Goal: Obtain resource: Obtain resource

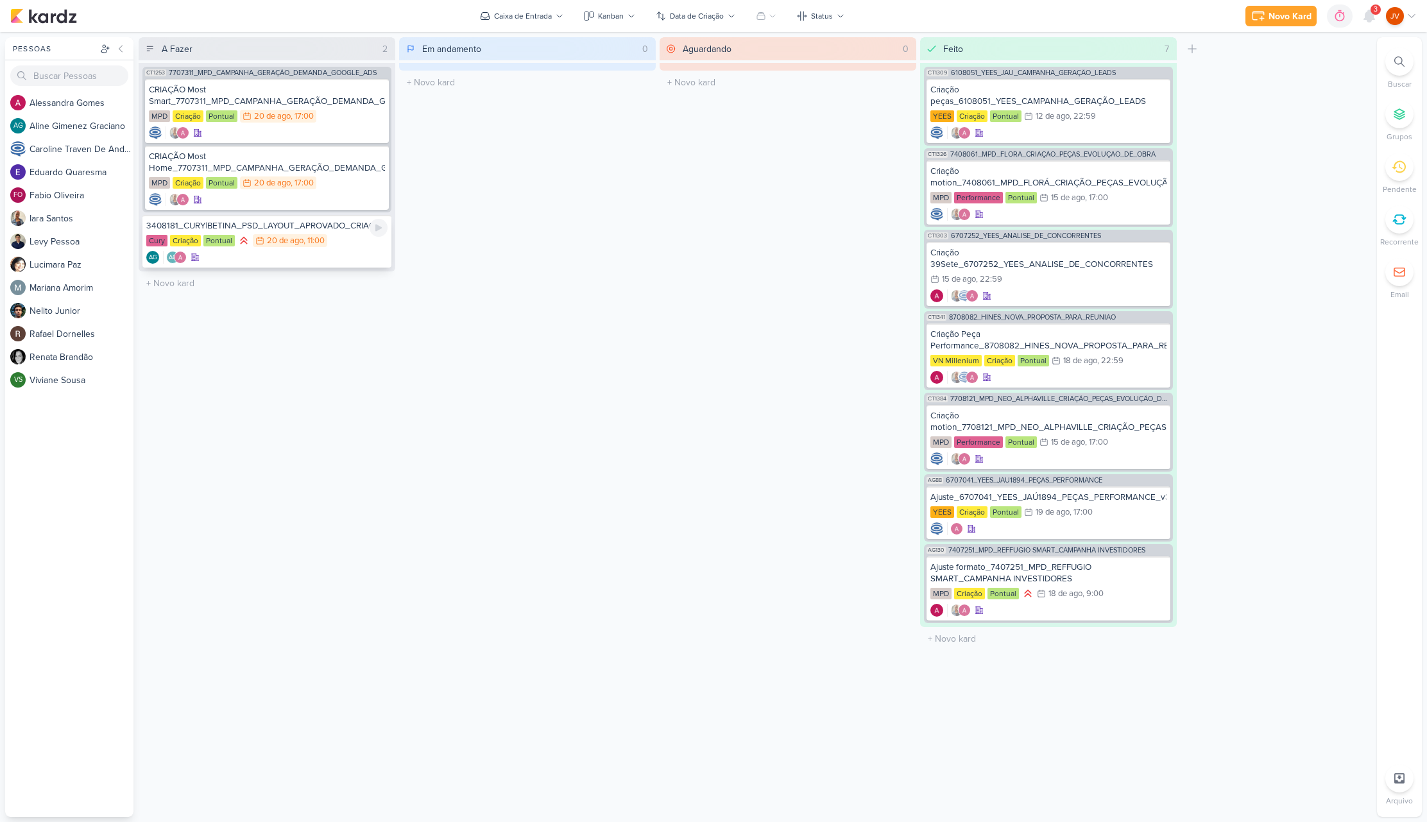
click at [342, 226] on div "3408181_CURY|BETINA_PSD_LAYOUT_APROVADO_CRIAÇÃO" at bounding box center [266, 226] width 241 height 12
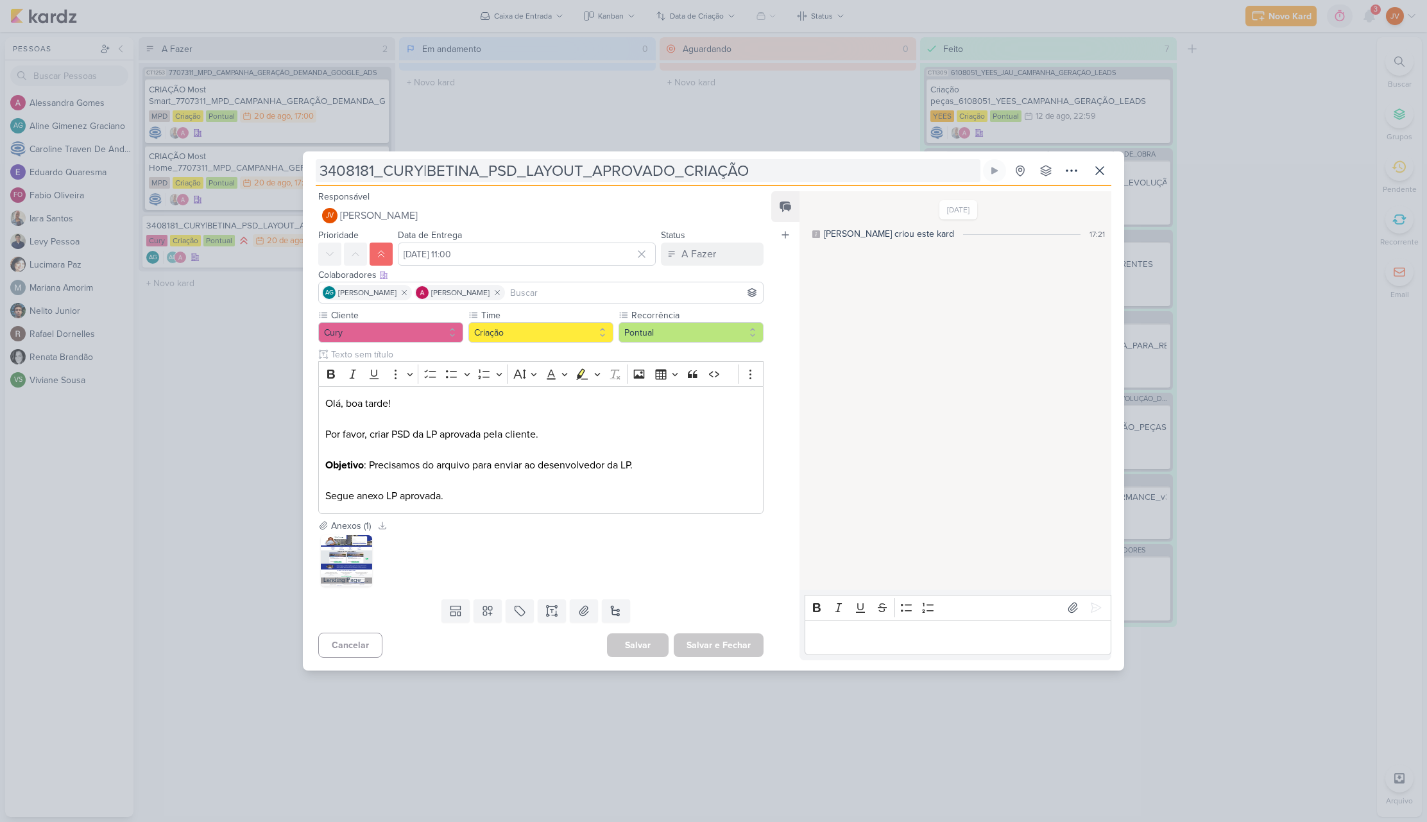
click at [548, 169] on input "3408181_CURY|BETINA_PSD_LAYOUT_APROVADO_CRIAÇÃO" at bounding box center [648, 170] width 665 height 23
click at [548, 171] on input "3408181_CURY|BETINA_PSD_LAYOUT_APROVADO_CRIAÇÃO" at bounding box center [648, 170] width 665 height 23
click at [552, 171] on input "3408181_CURY|BETINA_PSD_LAYOUT_APROVADO_CRIAÇÃO" at bounding box center [648, 170] width 665 height 23
drag, startPoint x: 322, startPoint y: 169, endPoint x: 755, endPoint y: 168, distance: 433.9
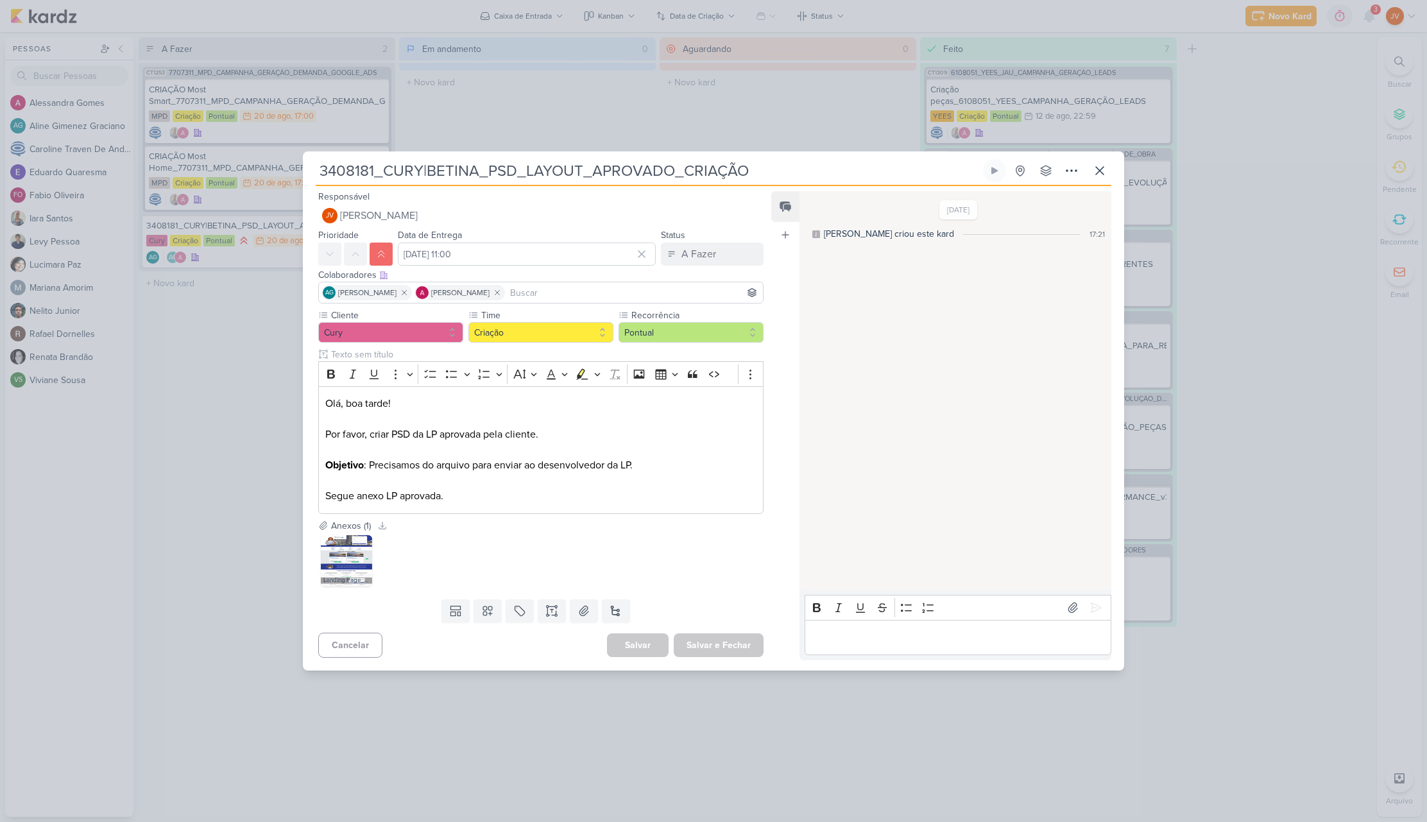
click at [748, 169] on input "3408181_CURY|BETINA_PSD_LAYOUT_APROVADO_CRIAÇÃO" at bounding box center [648, 170] width 665 height 23
click at [498, 497] on p "Objetivo : Precisamos do arquivo para enviar ao desenvolvedor da LP. Segue anex…" at bounding box center [540, 481] width 431 height 46
click at [840, 639] on p "Editor editing area: main" at bounding box center [957, 637] width 293 height 15
click at [762, 587] on div "Anexos (1) Baixar todos Landing Page_Betina_v3.png" at bounding box center [536, 556] width 466 height 75
click at [1090, 601] on icon at bounding box center [1096, 607] width 13 height 13
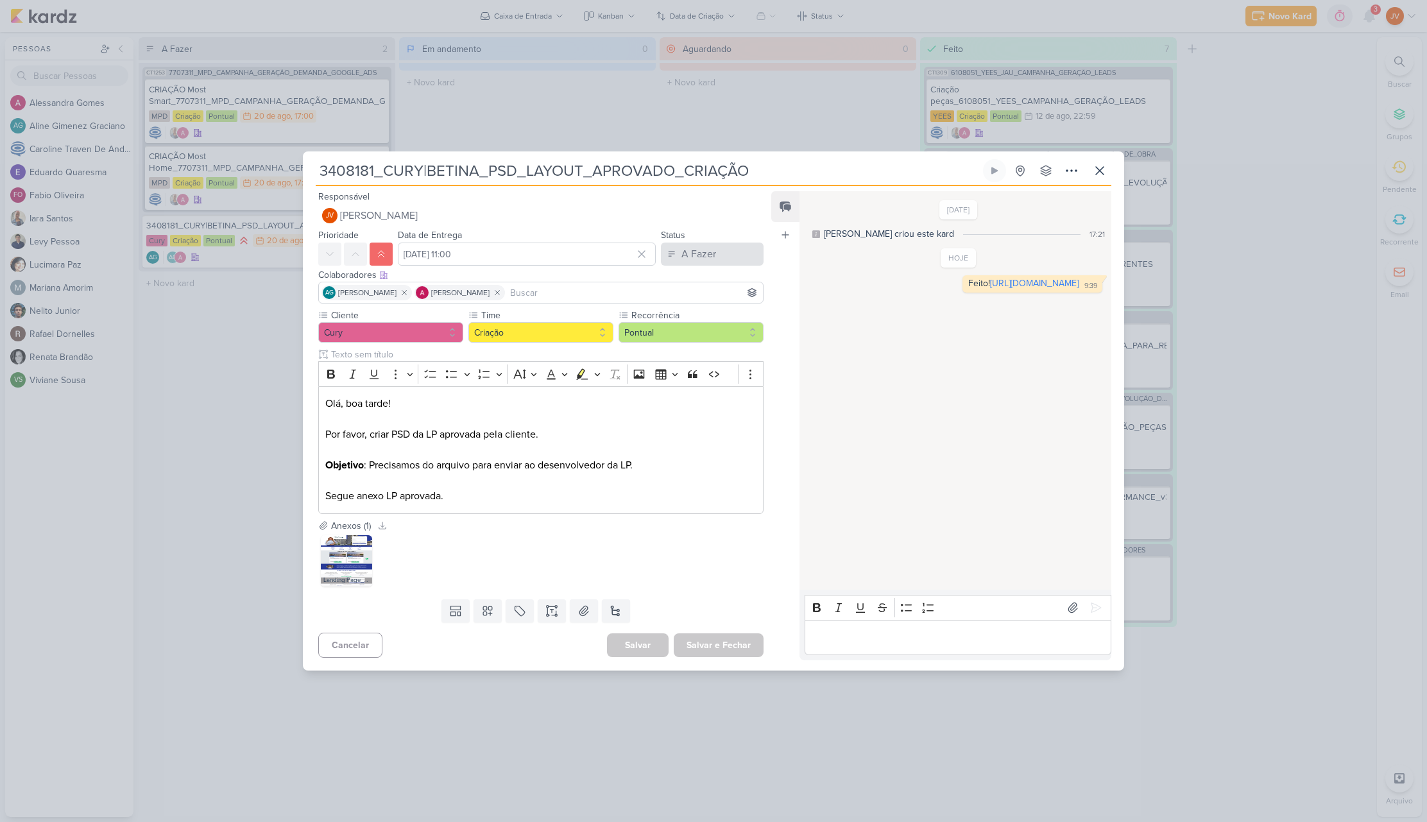
click at [700, 253] on div "A Fazer" at bounding box center [699, 253] width 35 height 15
click at [690, 325] on div "Aguardando" at bounding box center [697, 325] width 49 height 13
click at [726, 647] on button "Salvar e Fechar" at bounding box center [719, 645] width 90 height 24
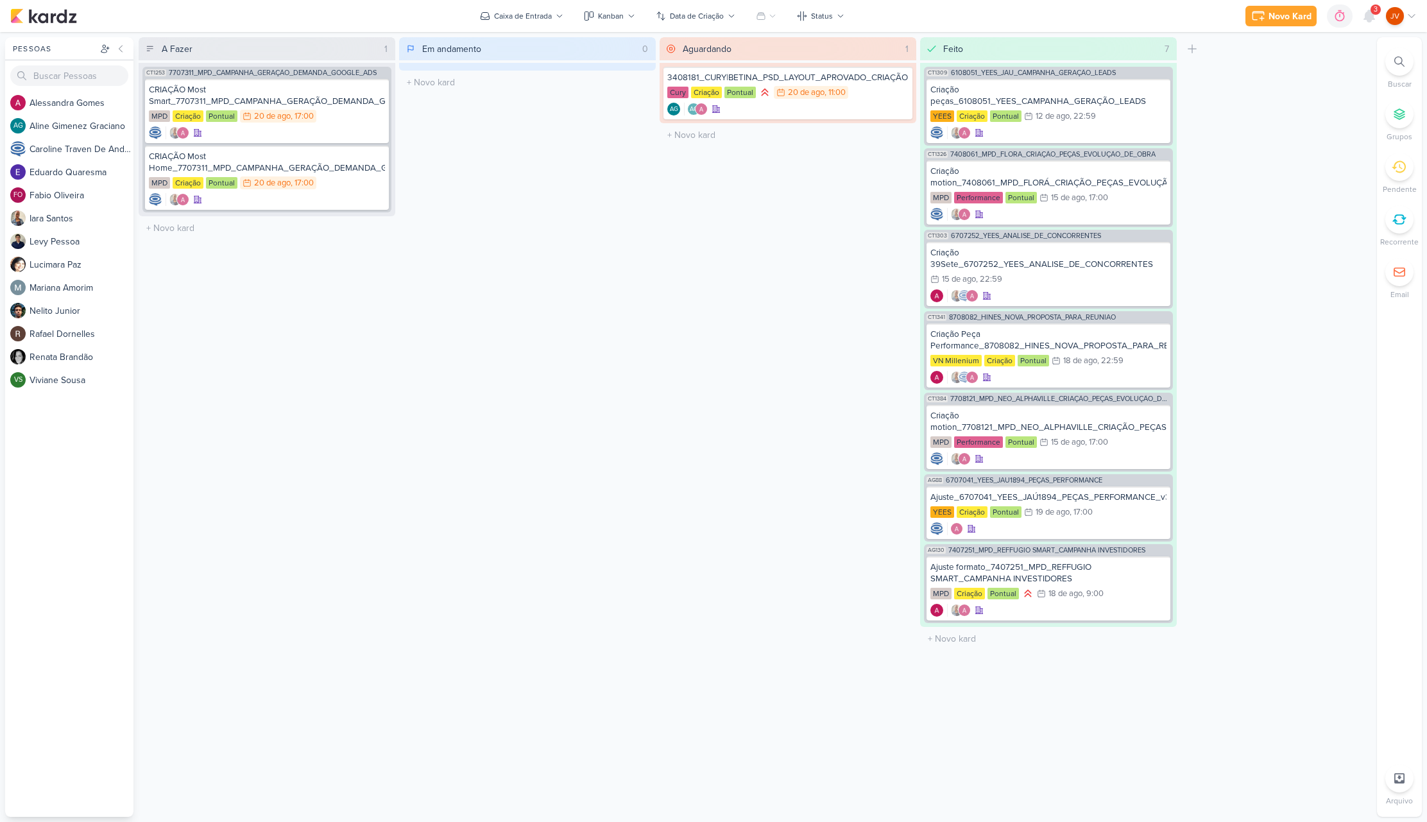
click at [1404, 164] on icon at bounding box center [1399, 167] width 14 height 14
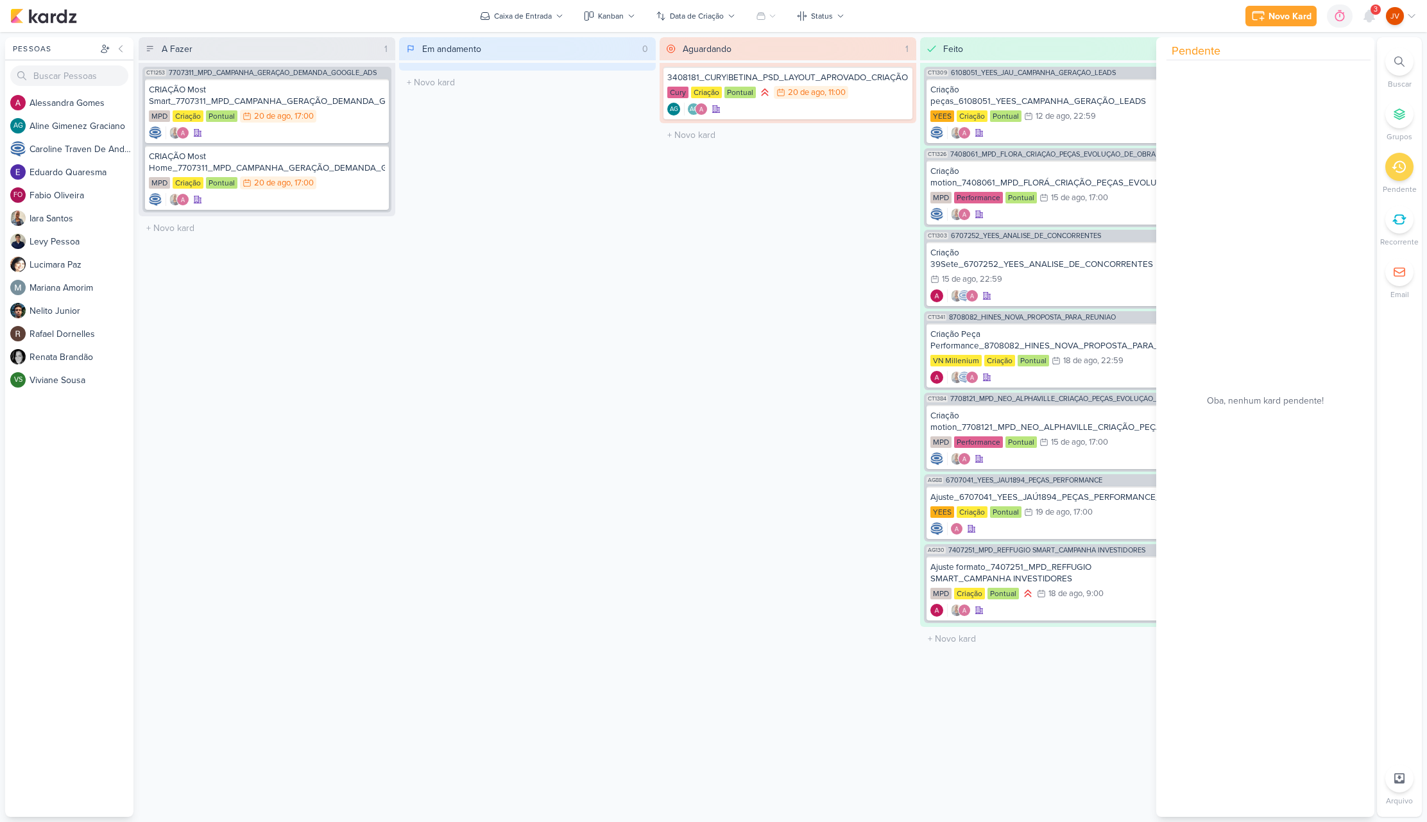
click at [1403, 171] on icon at bounding box center [1399, 167] width 14 height 12
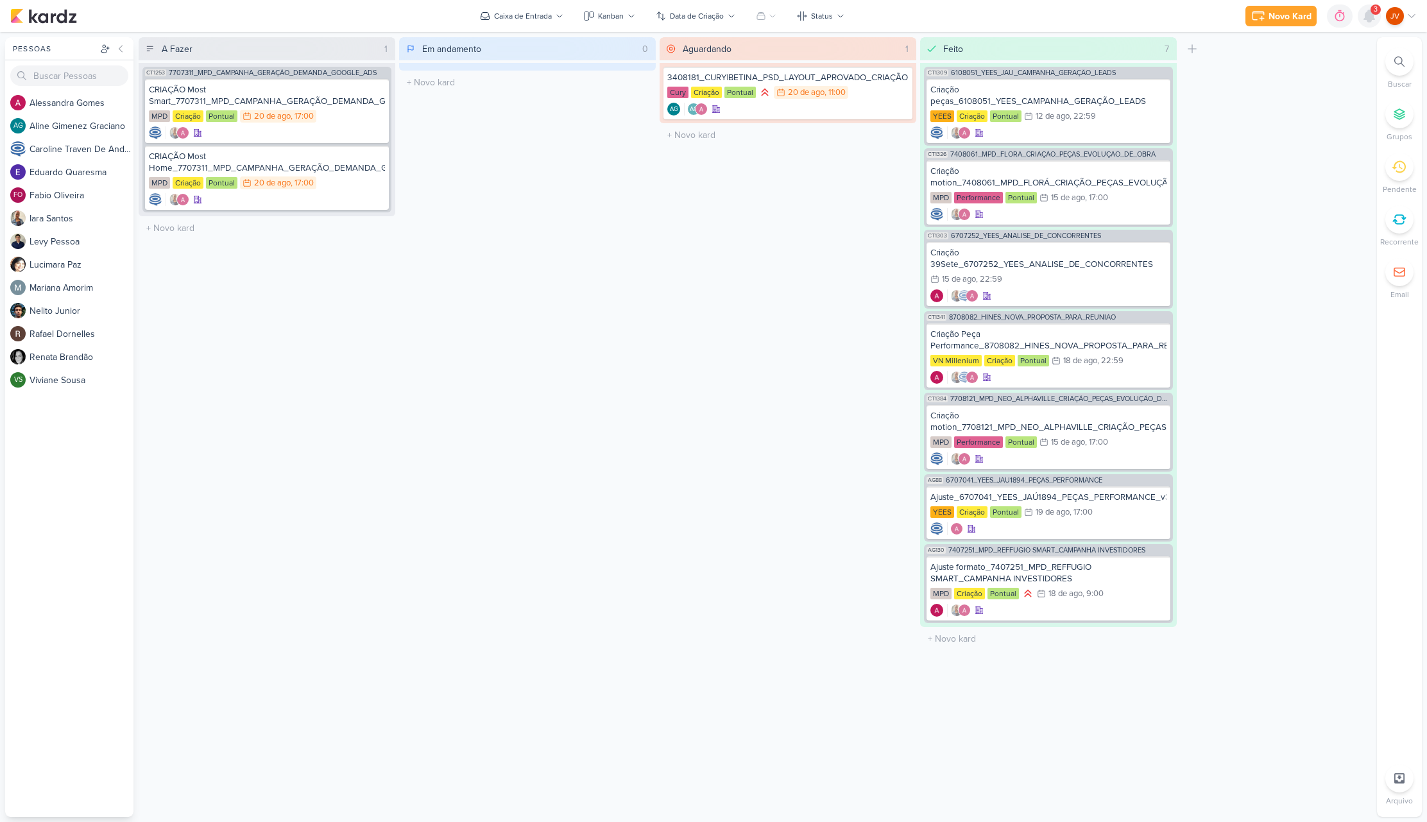
click at [1372, 17] on icon at bounding box center [1370, 16] width 10 height 12
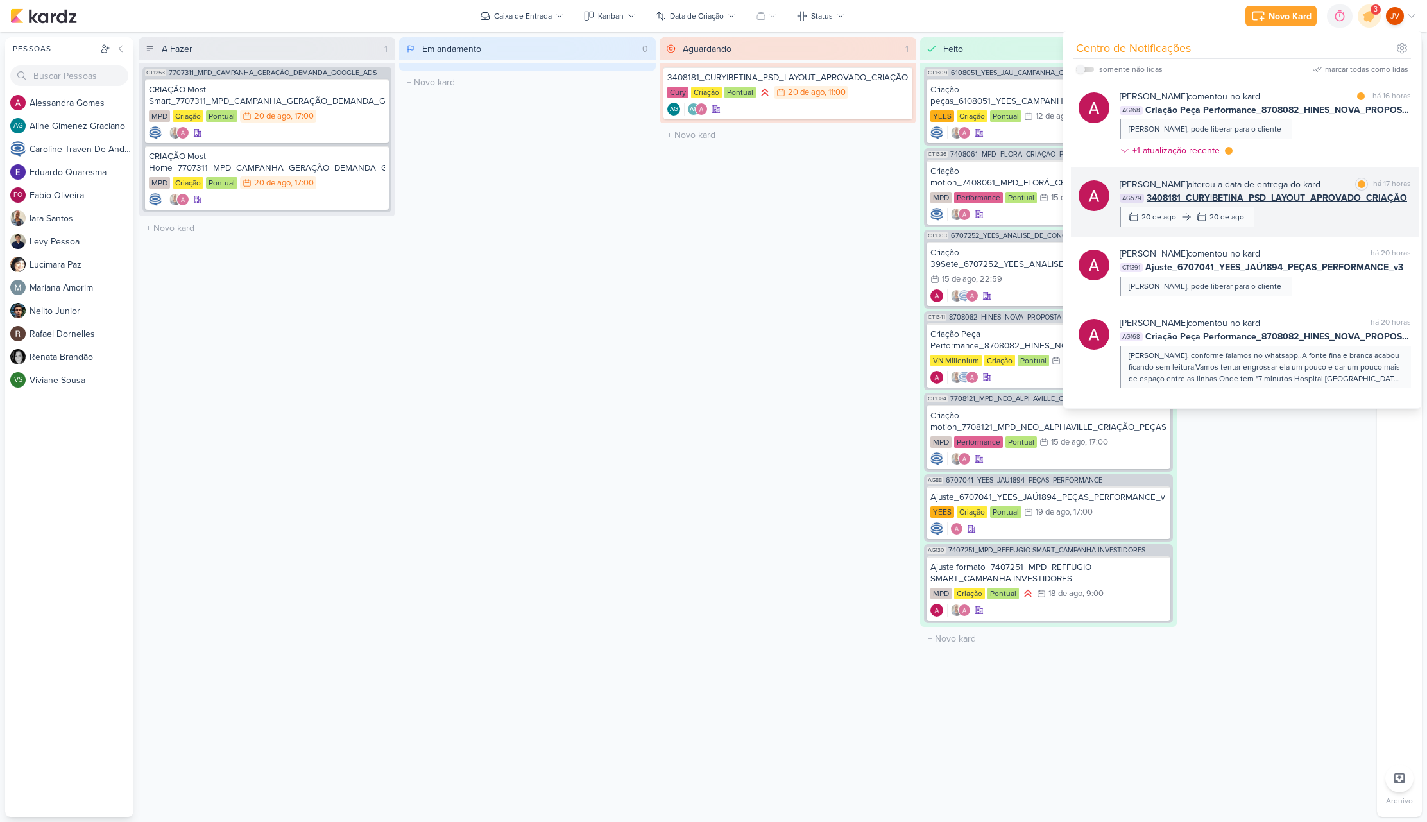
click at [1303, 189] on div "[PERSON_NAME] alterou a data de entrega do kard" at bounding box center [1220, 184] width 201 height 13
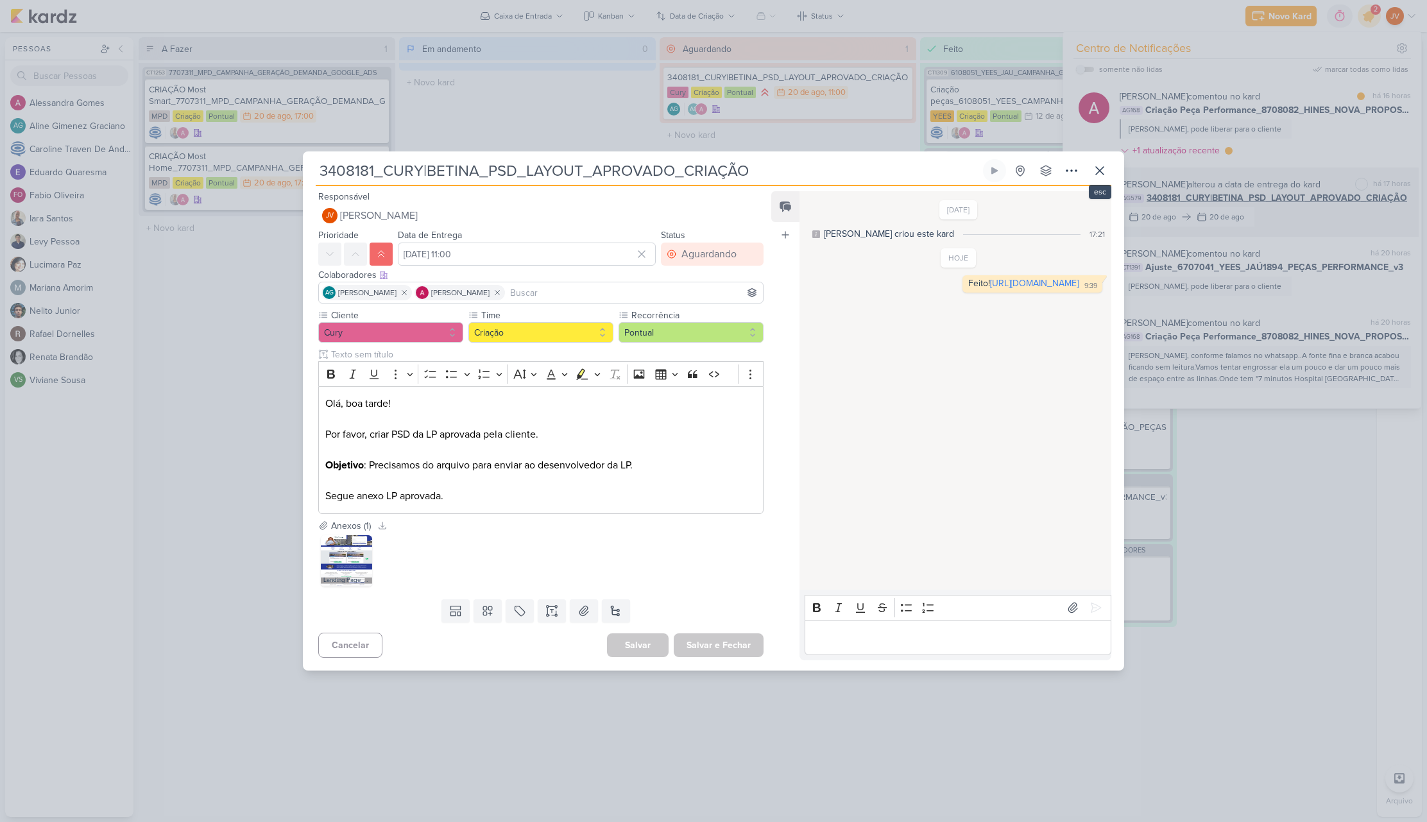
drag, startPoint x: 1101, startPoint y: 165, endPoint x: 1112, endPoint y: 168, distance: 11.2
click at [1099, 169] on icon at bounding box center [1099, 170] width 15 height 15
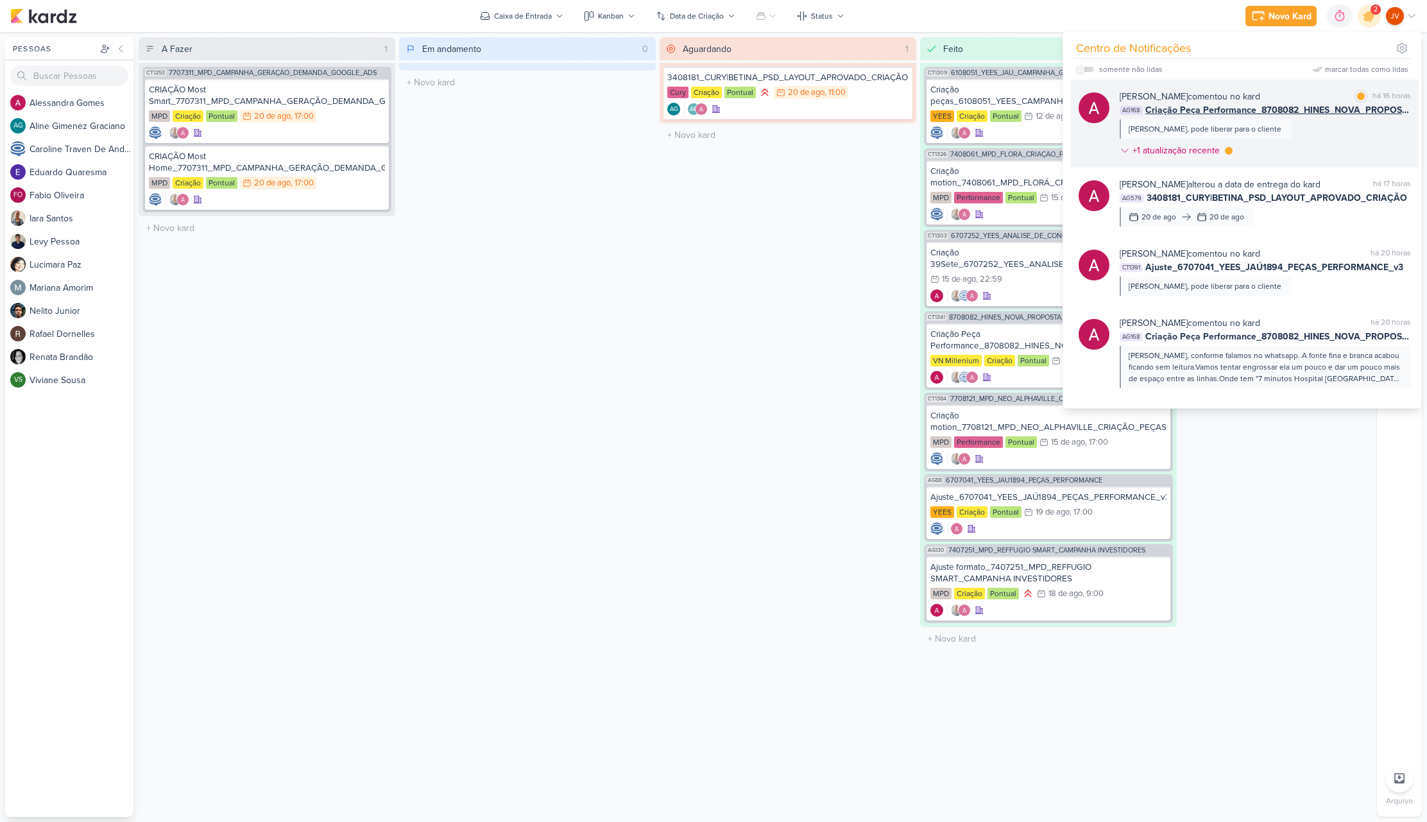
click at [1304, 133] on div "[PERSON_NAME] comentou no kard marcar como lida há 16 horas AG168 Criação Peça …" at bounding box center [1265, 126] width 291 height 73
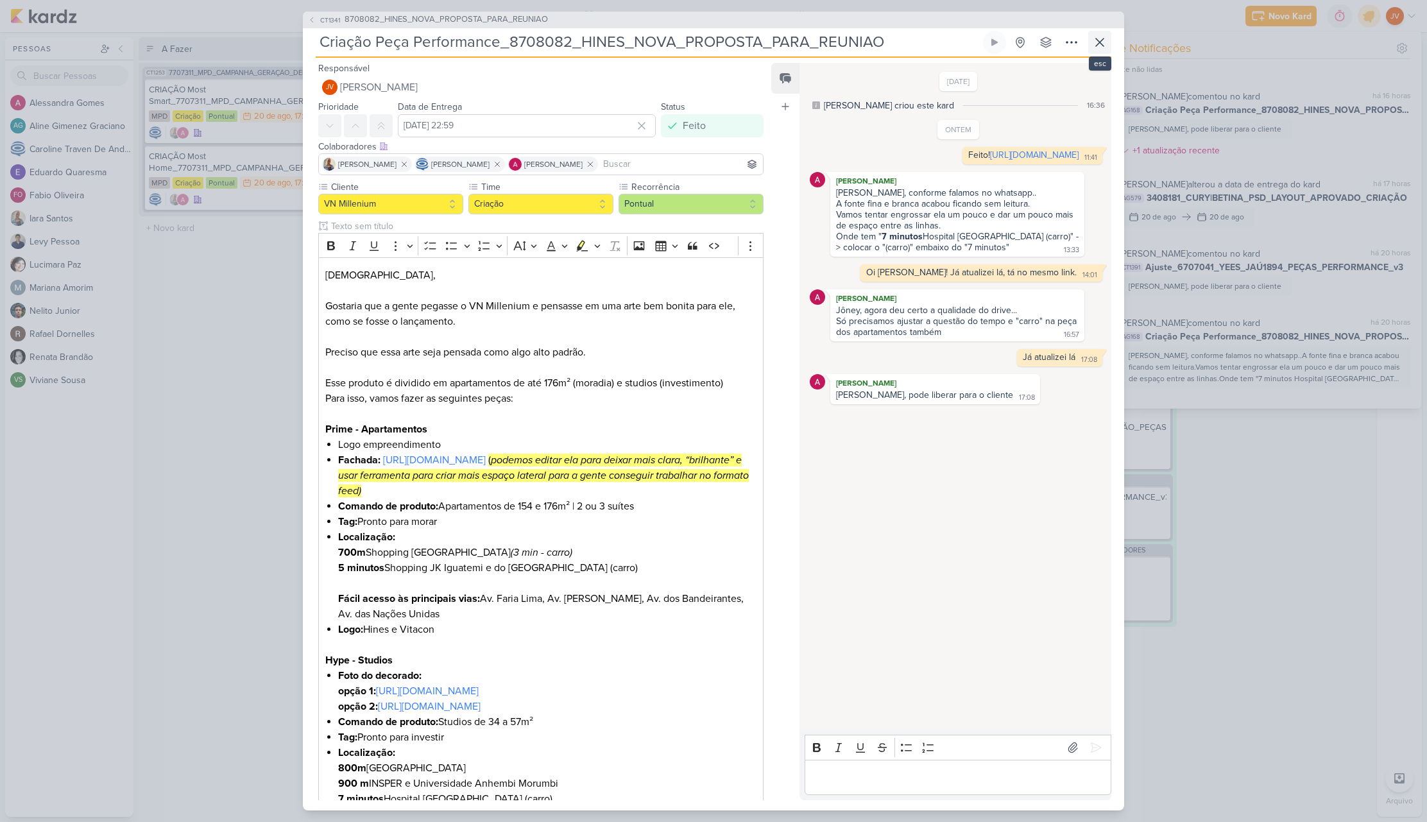
click at [1098, 43] on icon at bounding box center [1099, 42] width 15 height 15
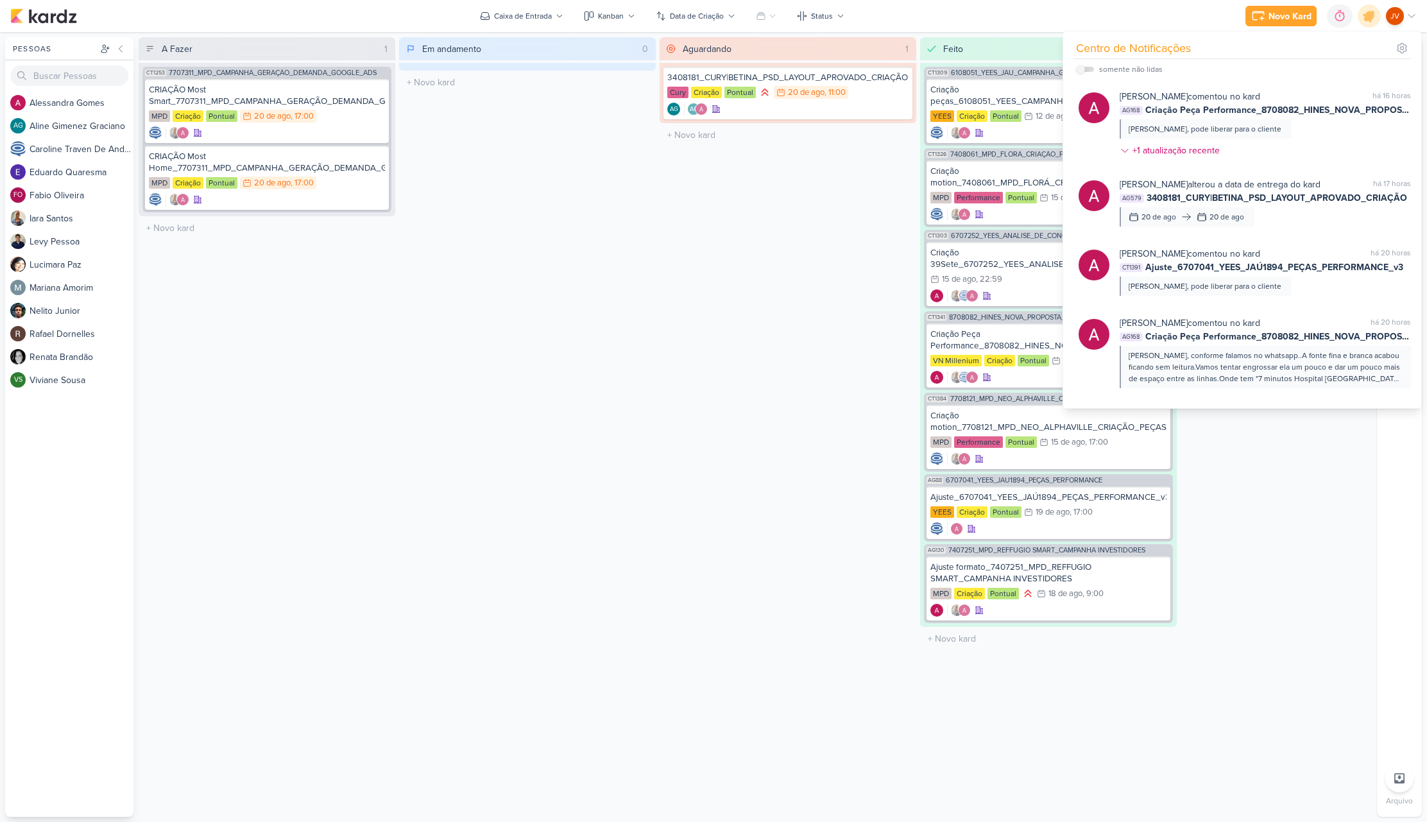
click at [732, 285] on div "Aguardando 1 Mover Para Esquerda Mover Para Direita [GEOGRAPHIC_DATA] 3408181_C…" at bounding box center [788, 427] width 257 height 780
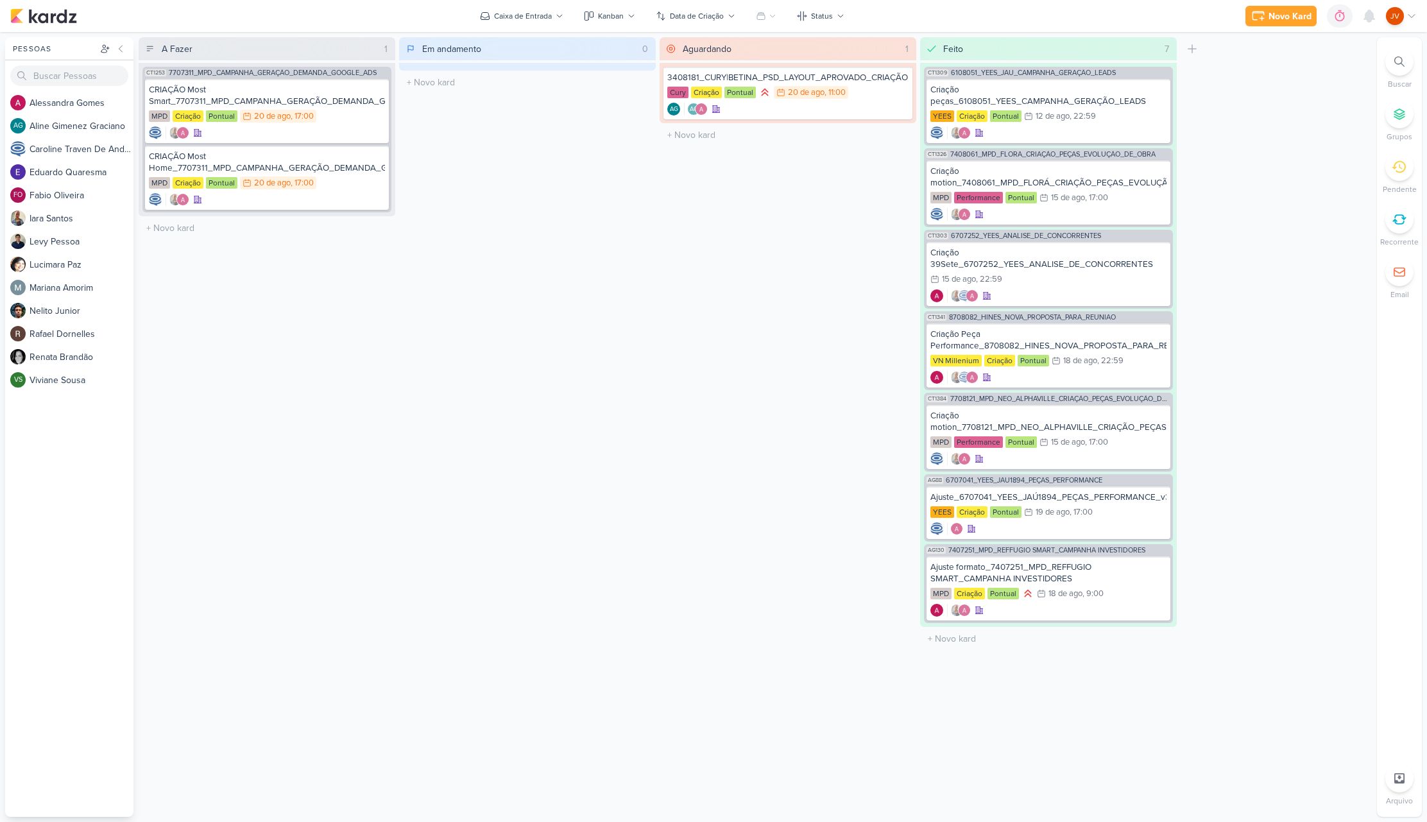
click at [587, 309] on div "Em andamento 0 Mover Para Esquerda Mover Para Direita [GEOGRAPHIC_DATA] O títul…" at bounding box center [527, 427] width 257 height 780
click at [334, 169] on div "CRIAÇÃO Most Home_7707311_MPD_CAMPANHA_GERAÇÃO_DEMANDA_GOOGLE_ADS" at bounding box center [267, 162] width 236 height 23
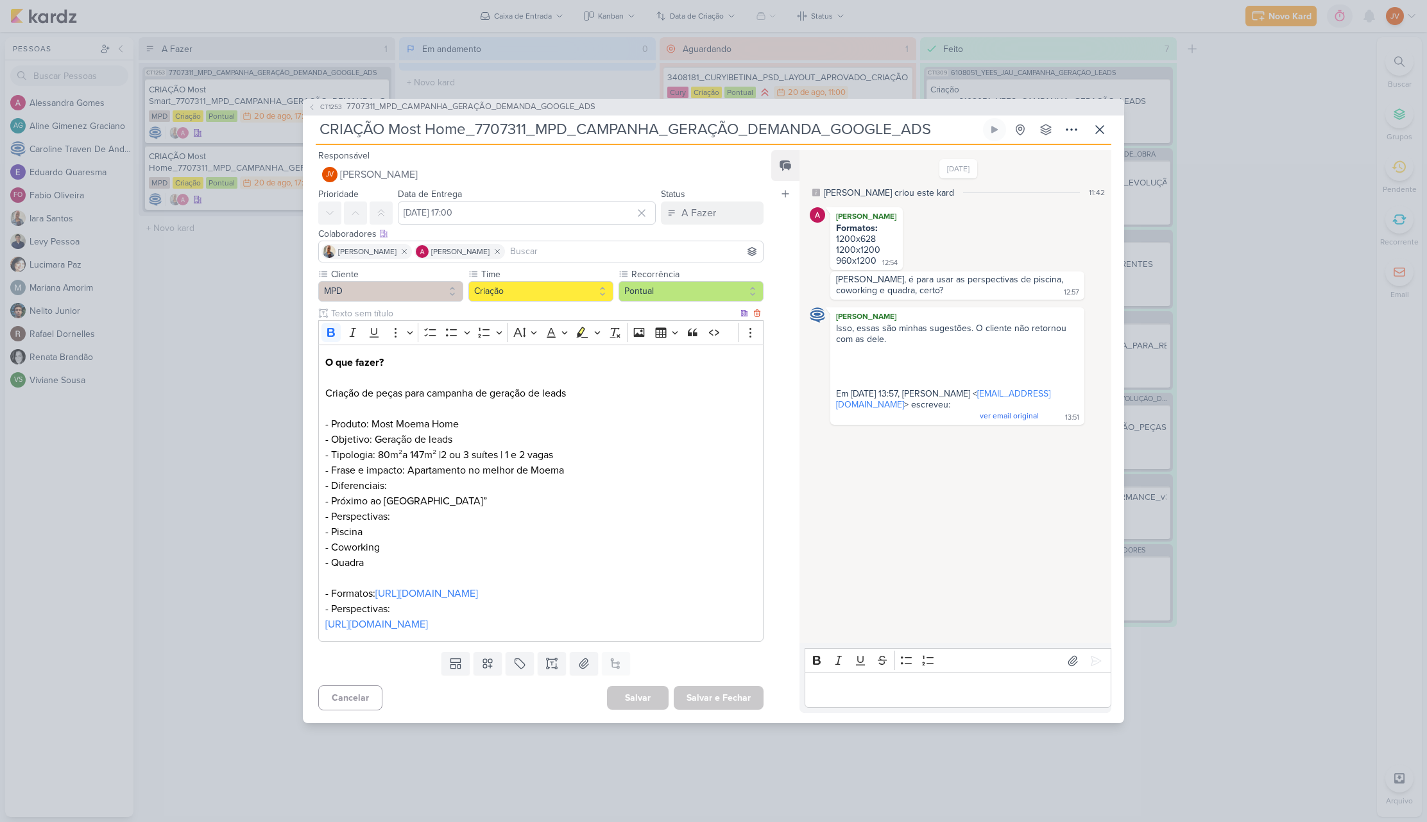
click at [478, 591] on link "[URL][DOMAIN_NAME]" at bounding box center [426, 593] width 103 height 13
click at [1099, 122] on icon at bounding box center [1099, 129] width 15 height 15
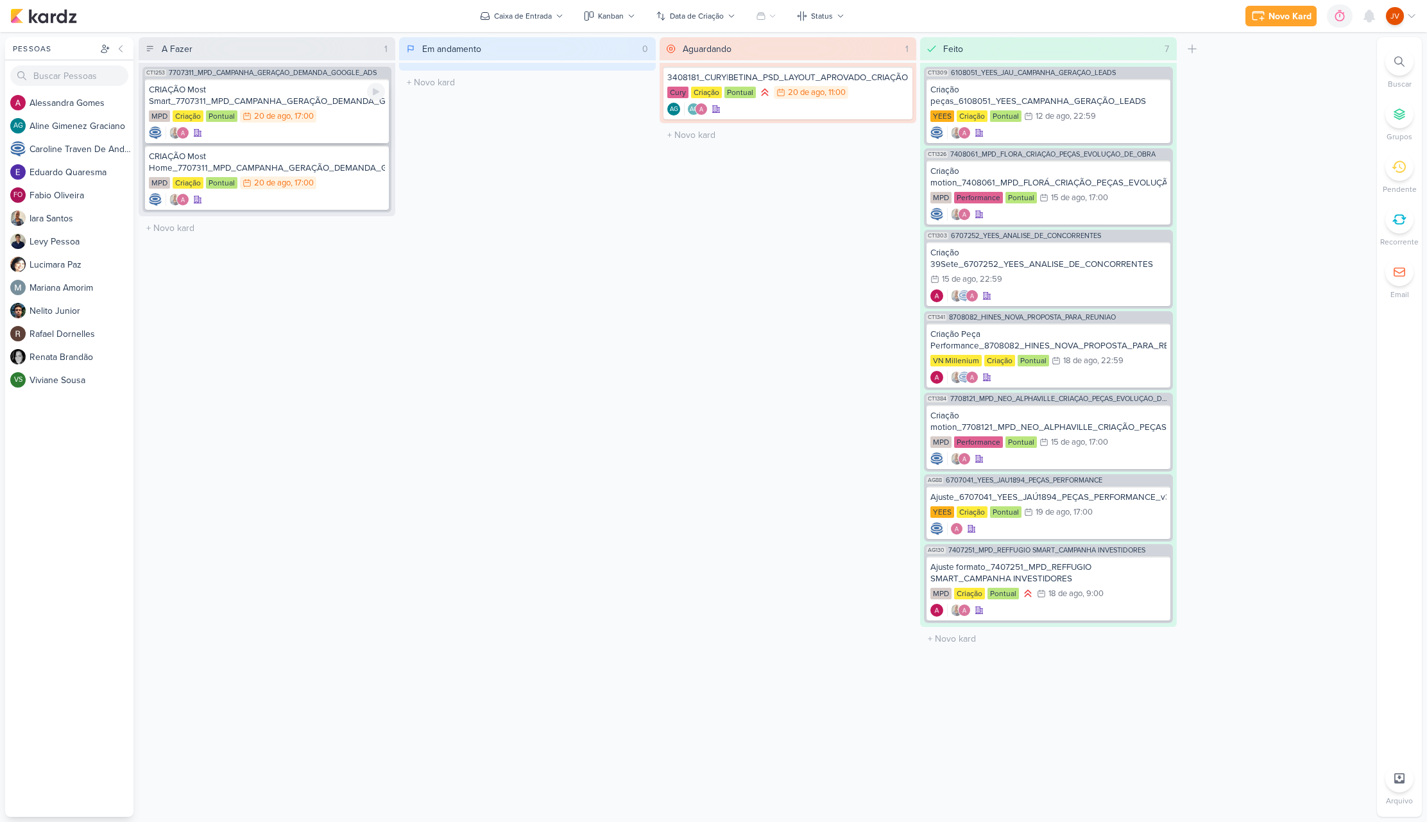
click at [328, 99] on div "CRIAÇÃO Most Smart_7707311_MPD_CAMPANHA_GERAÇÃO_DEMANDA_GOOGLE_ADS" at bounding box center [267, 95] width 236 height 23
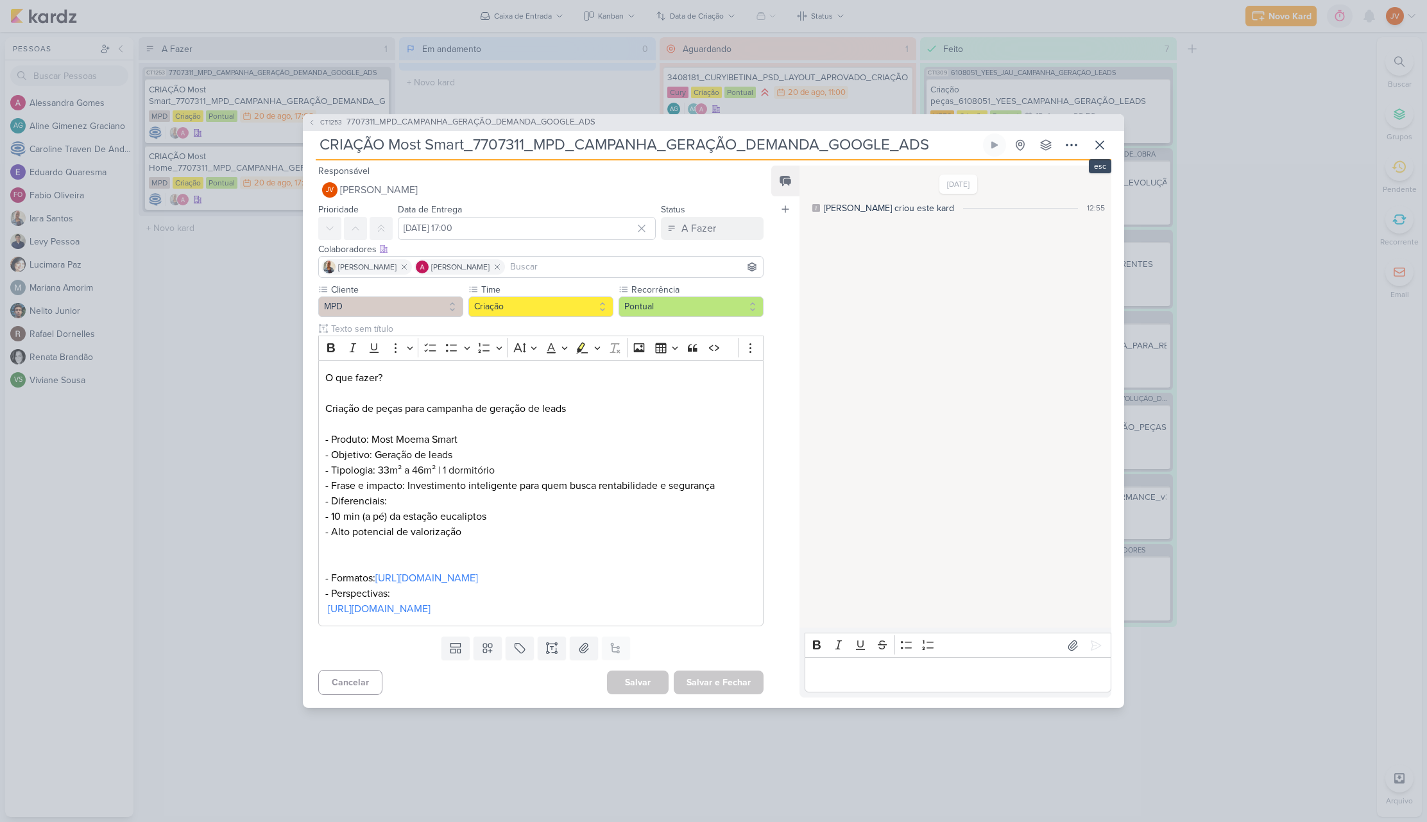
click at [1096, 137] on icon at bounding box center [1099, 144] width 15 height 15
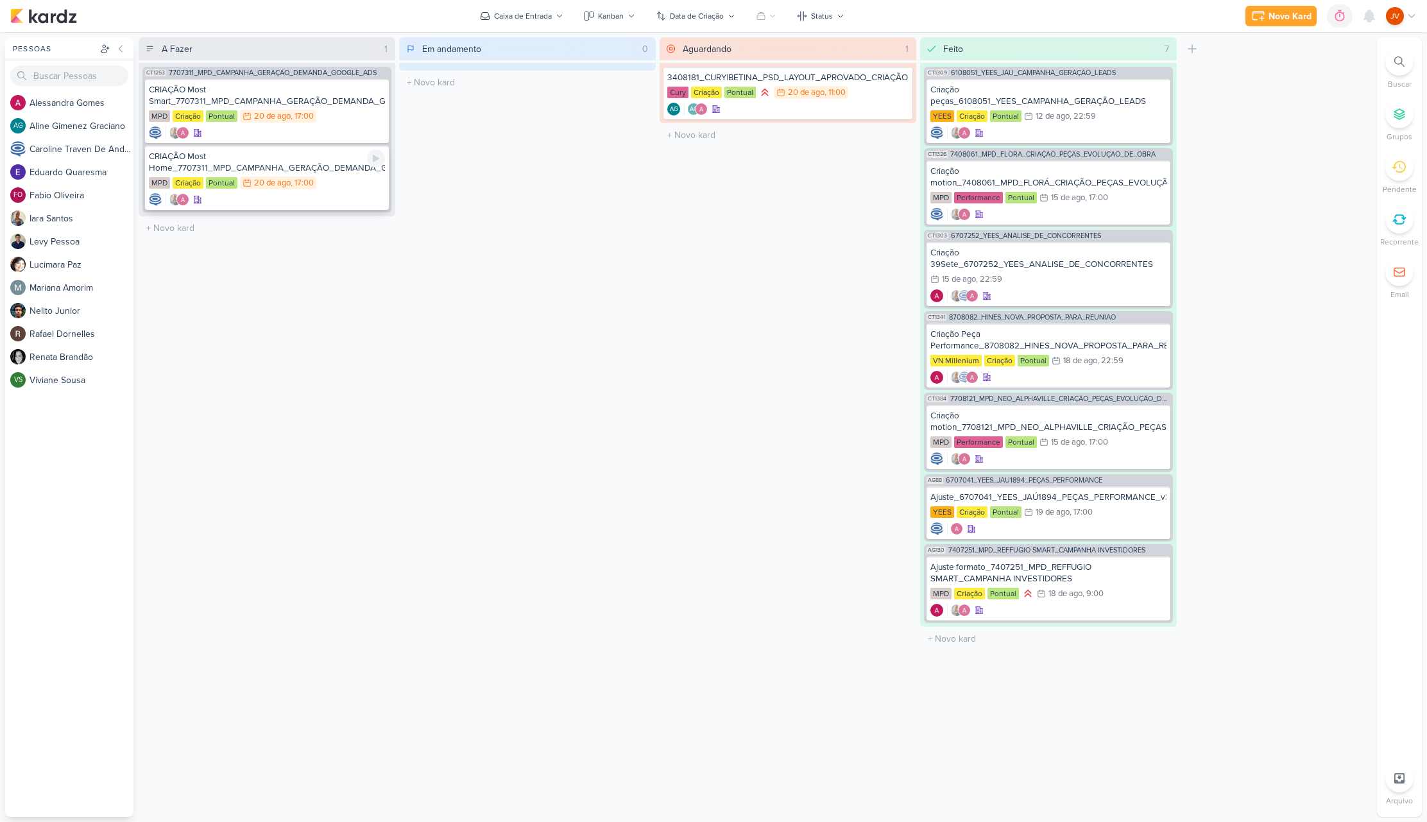
click at [312, 168] on div "CRIAÇÃO Most Home_7707311_MPD_CAMPANHA_GERAÇÃO_DEMANDA_GOOGLE_ADS" at bounding box center [267, 162] width 236 height 23
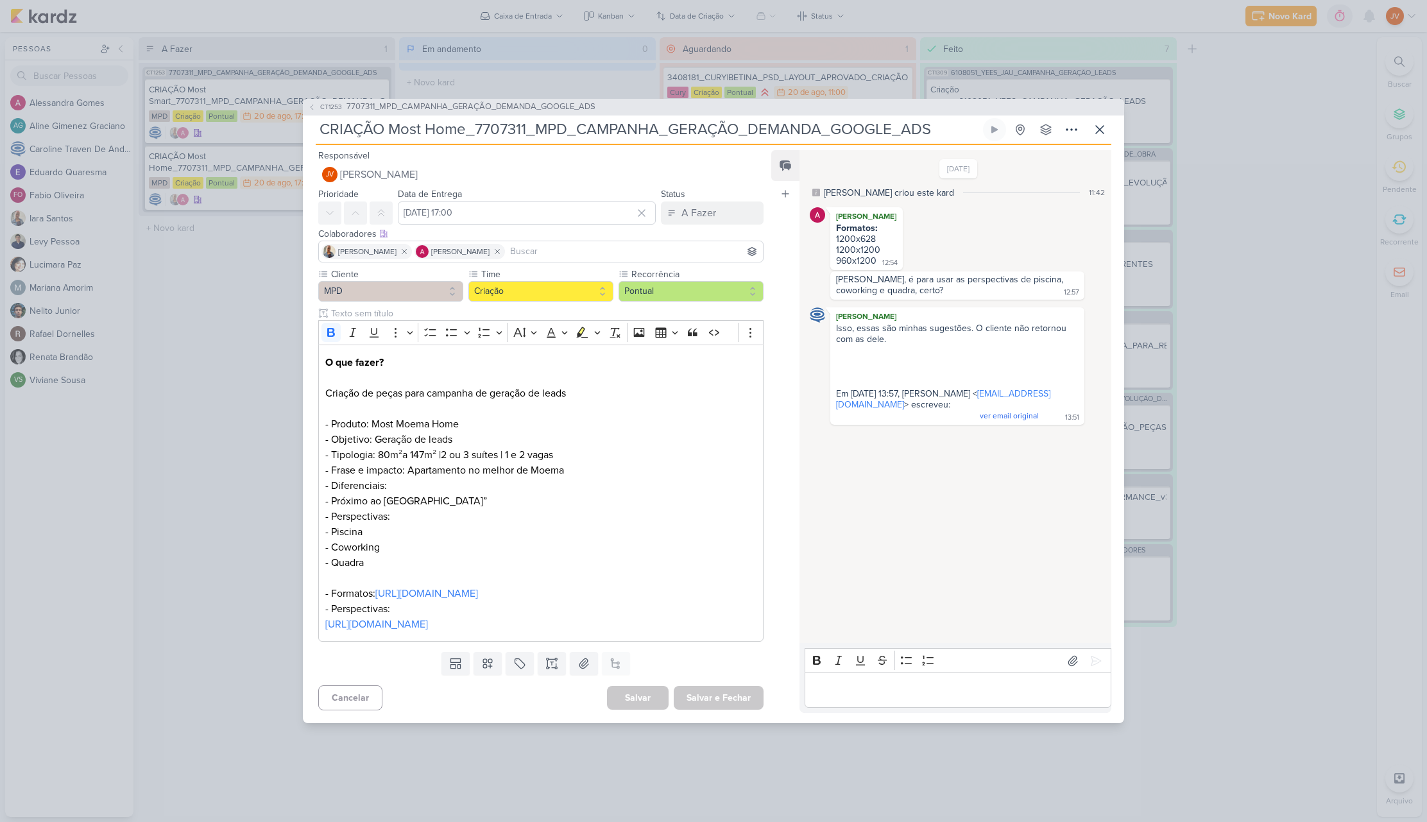
click at [208, 501] on div "CT1253 7707311_MPD_CAMPANHA_GERAÇÃO_DEMANDA_GOOGLE_ADS CRIAÇÃO Most Home_770731…" at bounding box center [713, 411] width 1427 height 822
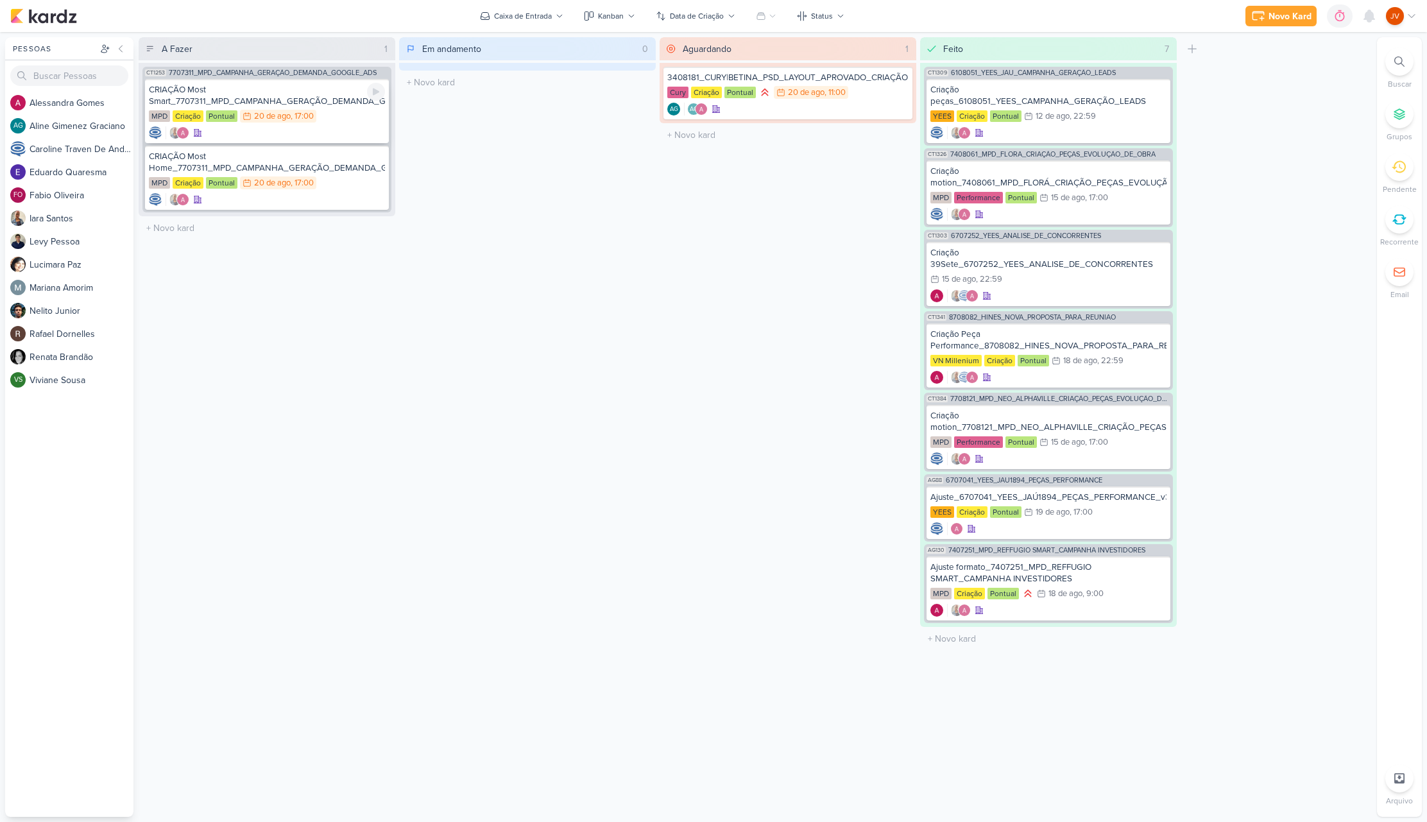
click at [341, 103] on div "CRIAÇÃO Most Smart_7707311_MPD_CAMPANHA_GERAÇÃO_DEMANDA_GOOGLE_ADS" at bounding box center [267, 95] width 236 height 23
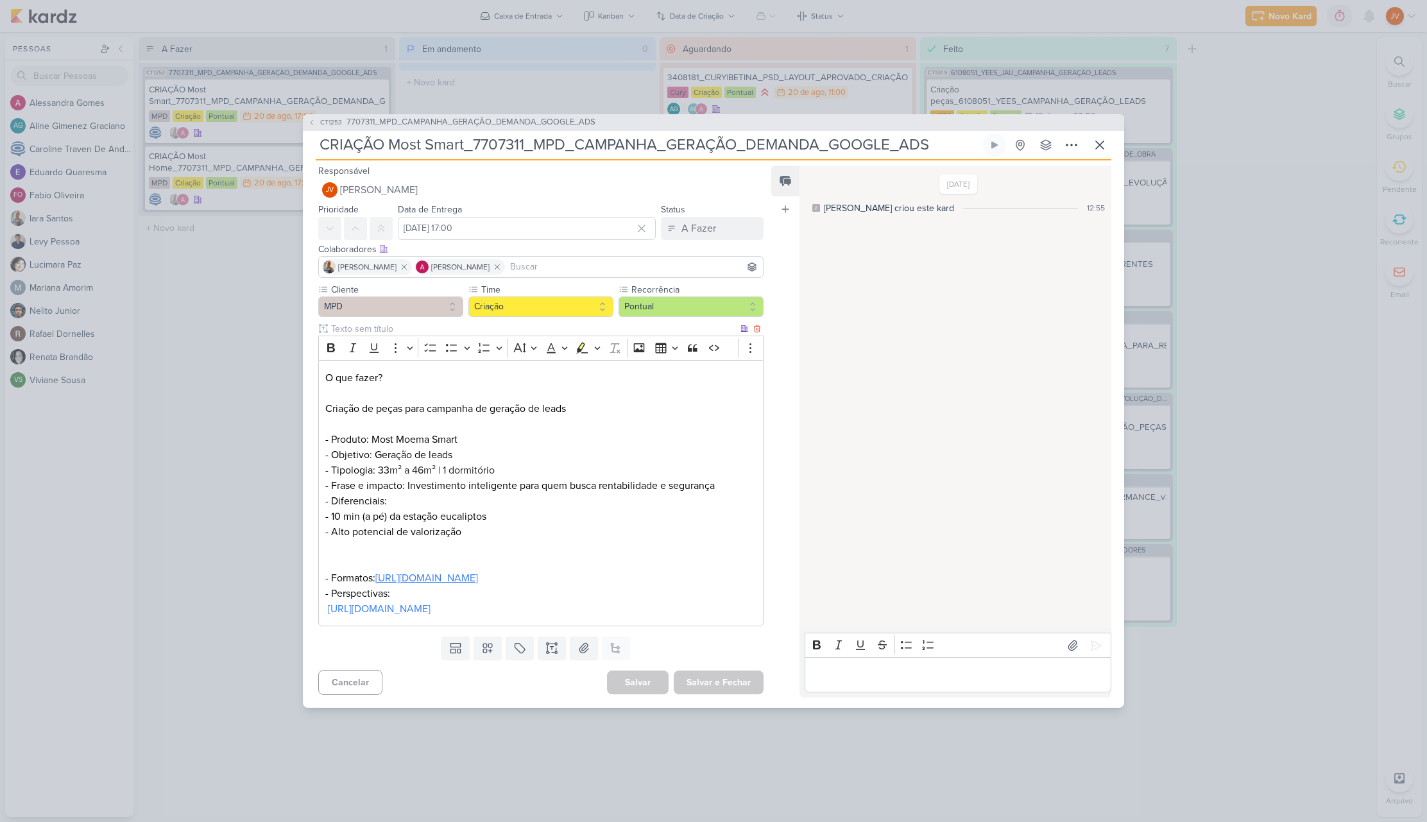
click at [473, 572] on link "[URL][DOMAIN_NAME]" at bounding box center [426, 578] width 103 height 13
click at [217, 530] on div "CT1253 7707311_MPD_CAMPANHA_GERAÇÃO_DEMANDA_GOOGLE_ADS CRIAÇÃO Most Smart_77073…" at bounding box center [713, 411] width 1427 height 822
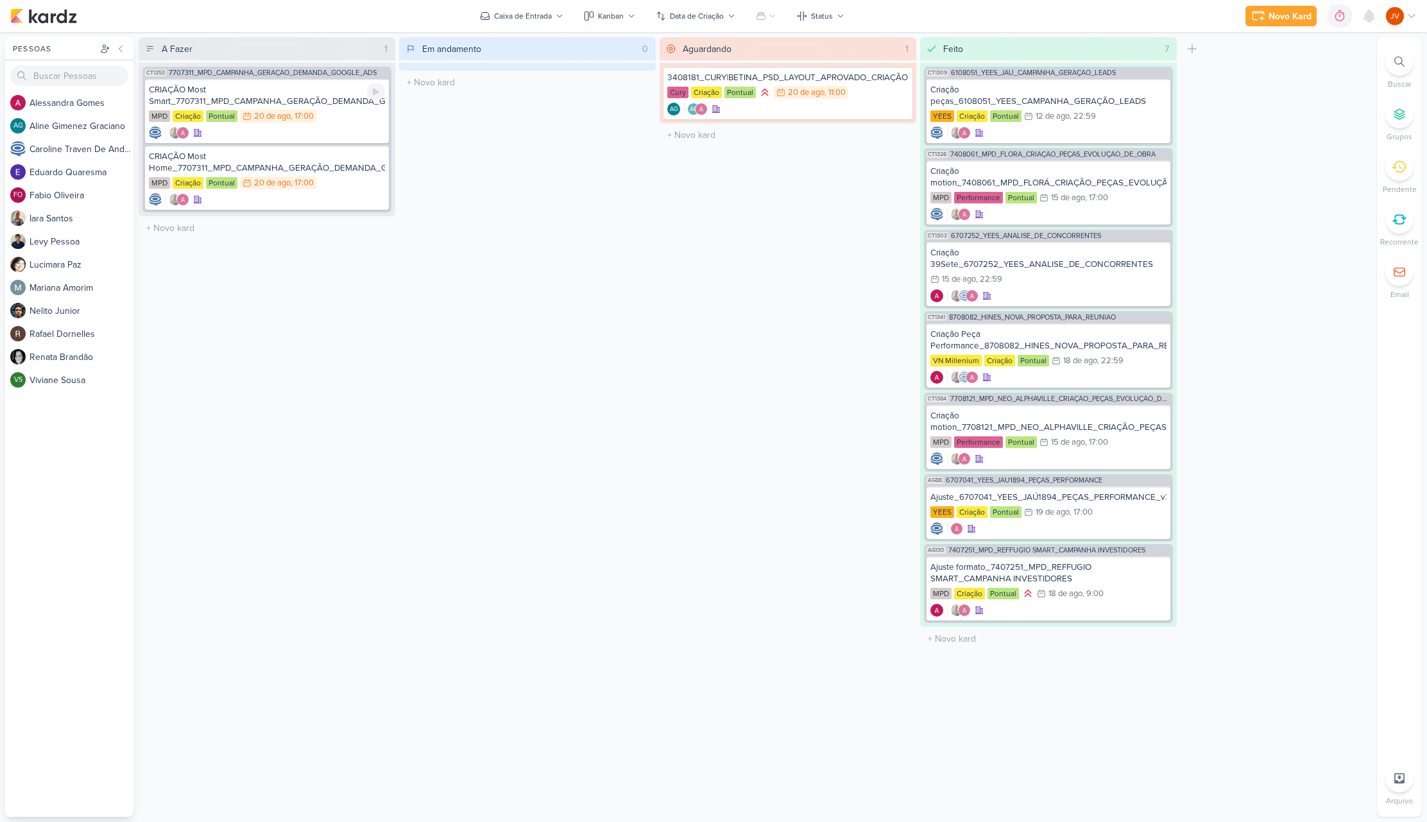
click at [266, 100] on div "CRIAÇÃO Most Smart_7707311_MPD_CAMPANHA_GERAÇÃO_DEMANDA_GOOGLE_ADS" at bounding box center [267, 95] width 236 height 23
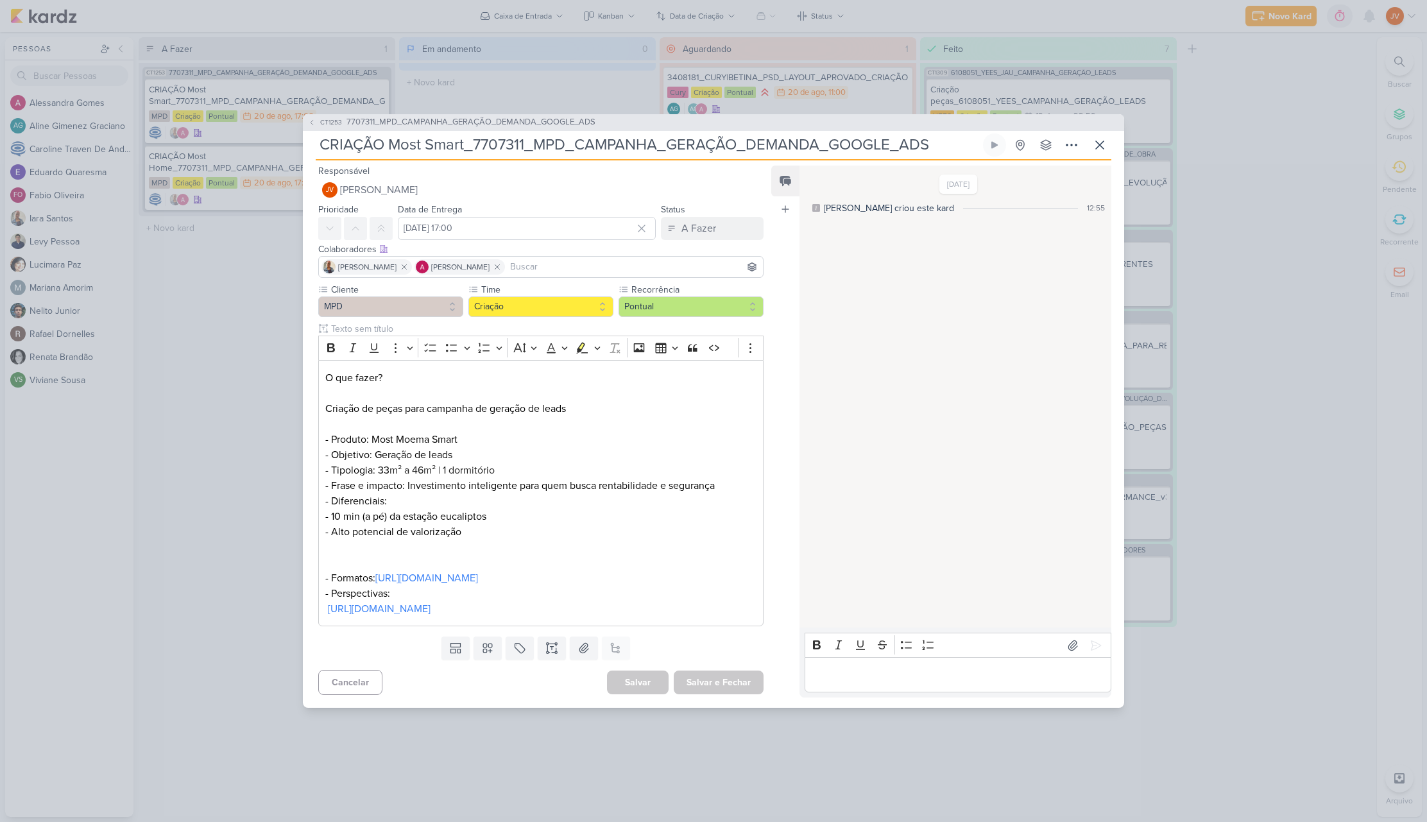
click at [234, 261] on div "CT1253 7707311_MPD_CAMPANHA_GERAÇÃO_DEMANDA_GOOGLE_ADS CRIAÇÃO Most Smart_77073…" at bounding box center [713, 411] width 1427 height 822
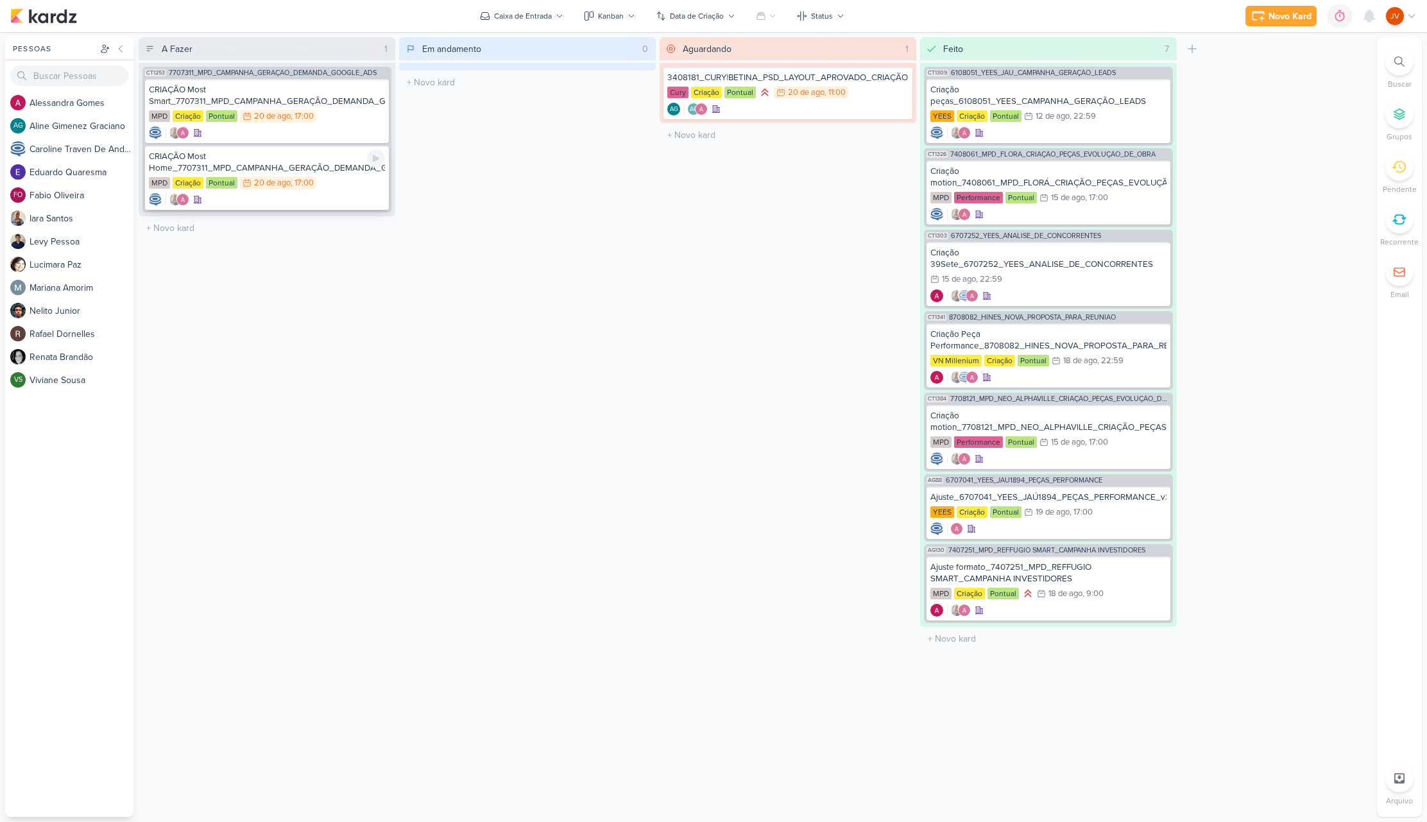
click at [282, 164] on div "CRIAÇÃO Most Home_7707311_MPD_CAMPANHA_GERAÇÃO_DEMANDA_GOOGLE_ADS" at bounding box center [267, 162] width 236 height 23
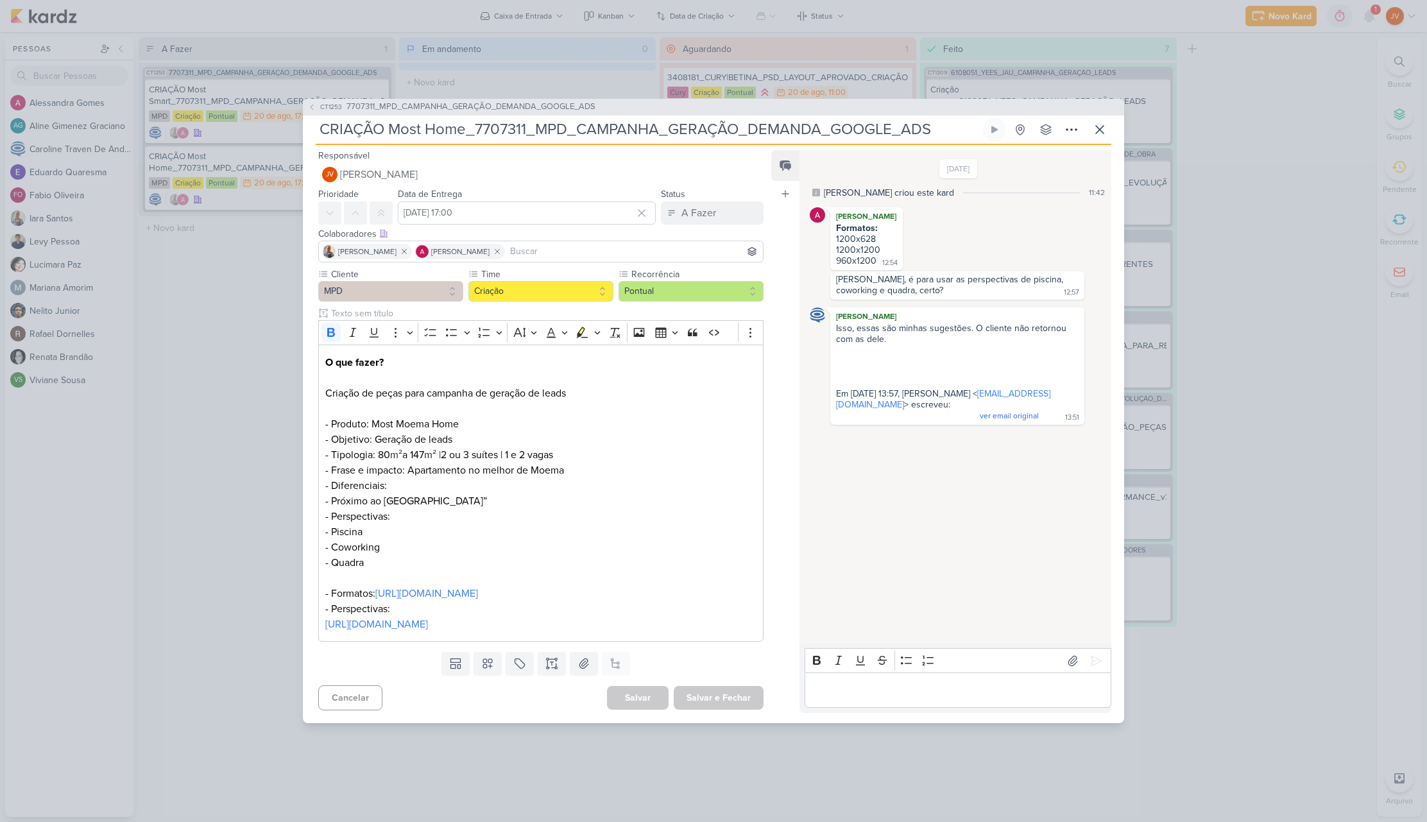
click at [221, 378] on div "CT1253 7707311_MPD_CAMPANHA_GERAÇÃO_DEMANDA_GOOGLE_ADS CRIAÇÃO Most Home_770731…" at bounding box center [713, 411] width 1427 height 822
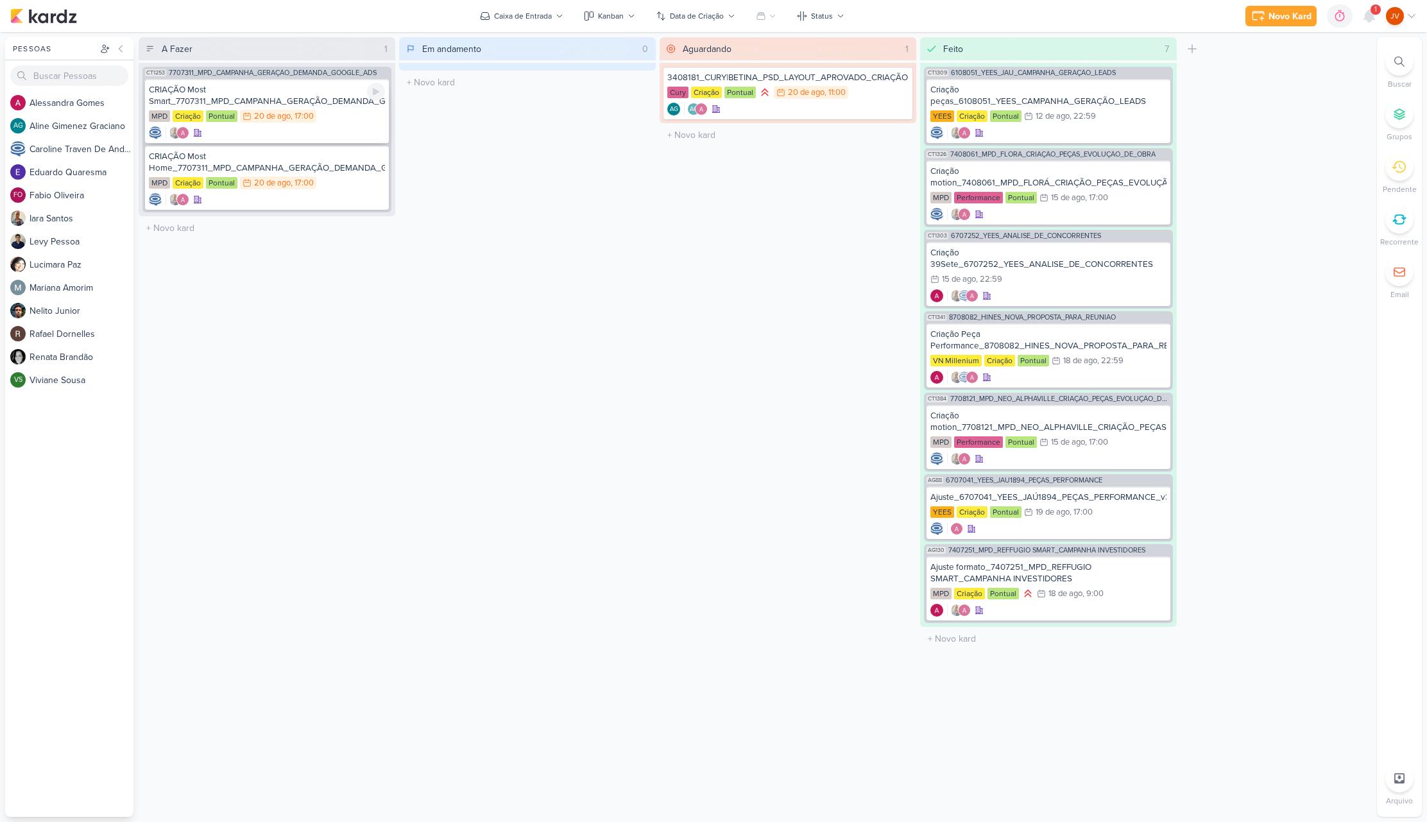
click at [298, 101] on div "CRIAÇÃO Most Smart_7707311_MPD_CAMPANHA_GERAÇÃO_DEMANDA_GOOGLE_ADS" at bounding box center [267, 95] width 236 height 23
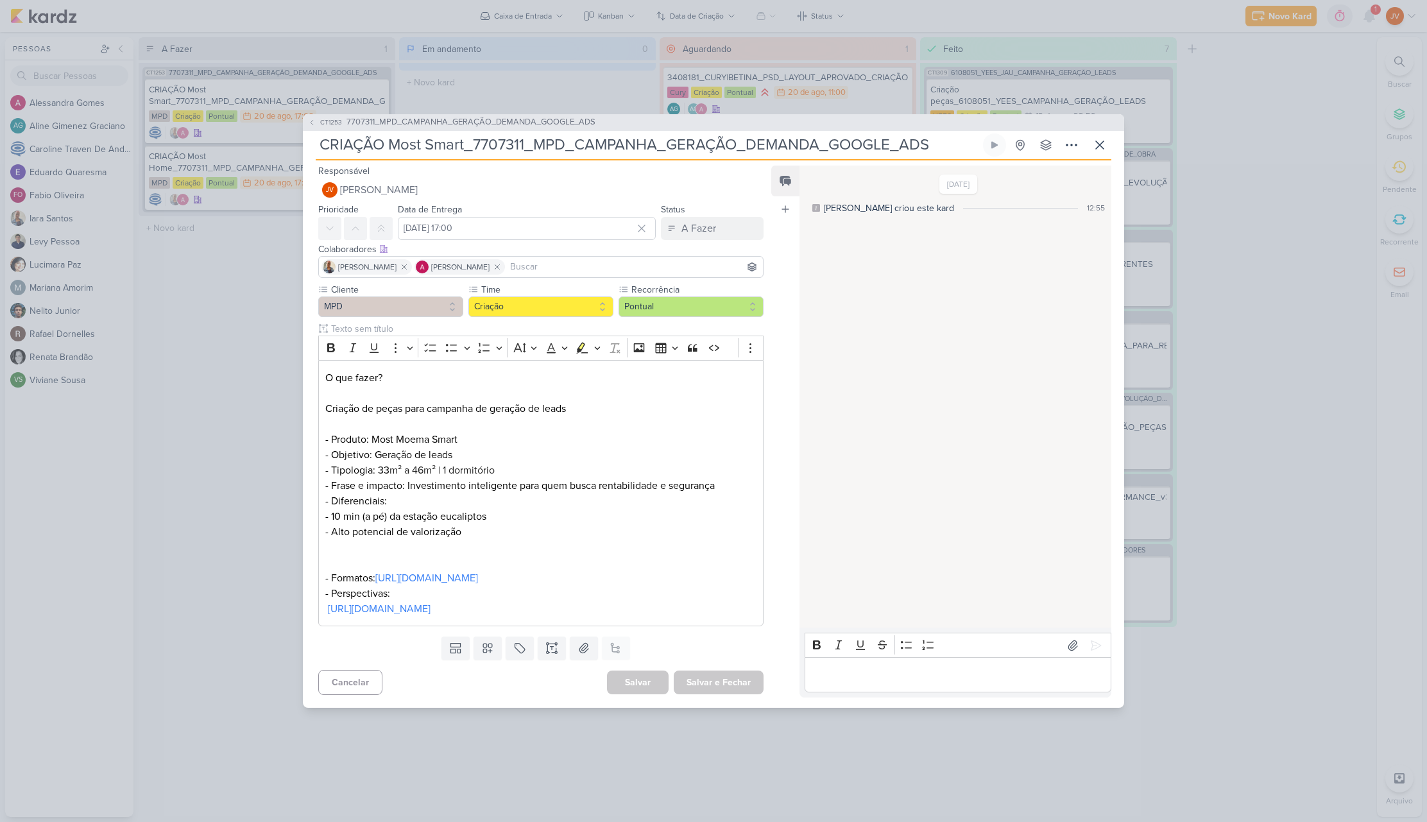
drag, startPoint x: 234, startPoint y: 304, endPoint x: 265, endPoint y: 243, distance: 67.7
click at [236, 306] on div "CT1253 7707311_MPD_CAMPANHA_GERAÇÃO_DEMANDA_GOOGLE_ADS CRIAÇÃO Most Smart_77073…" at bounding box center [713, 411] width 1427 height 822
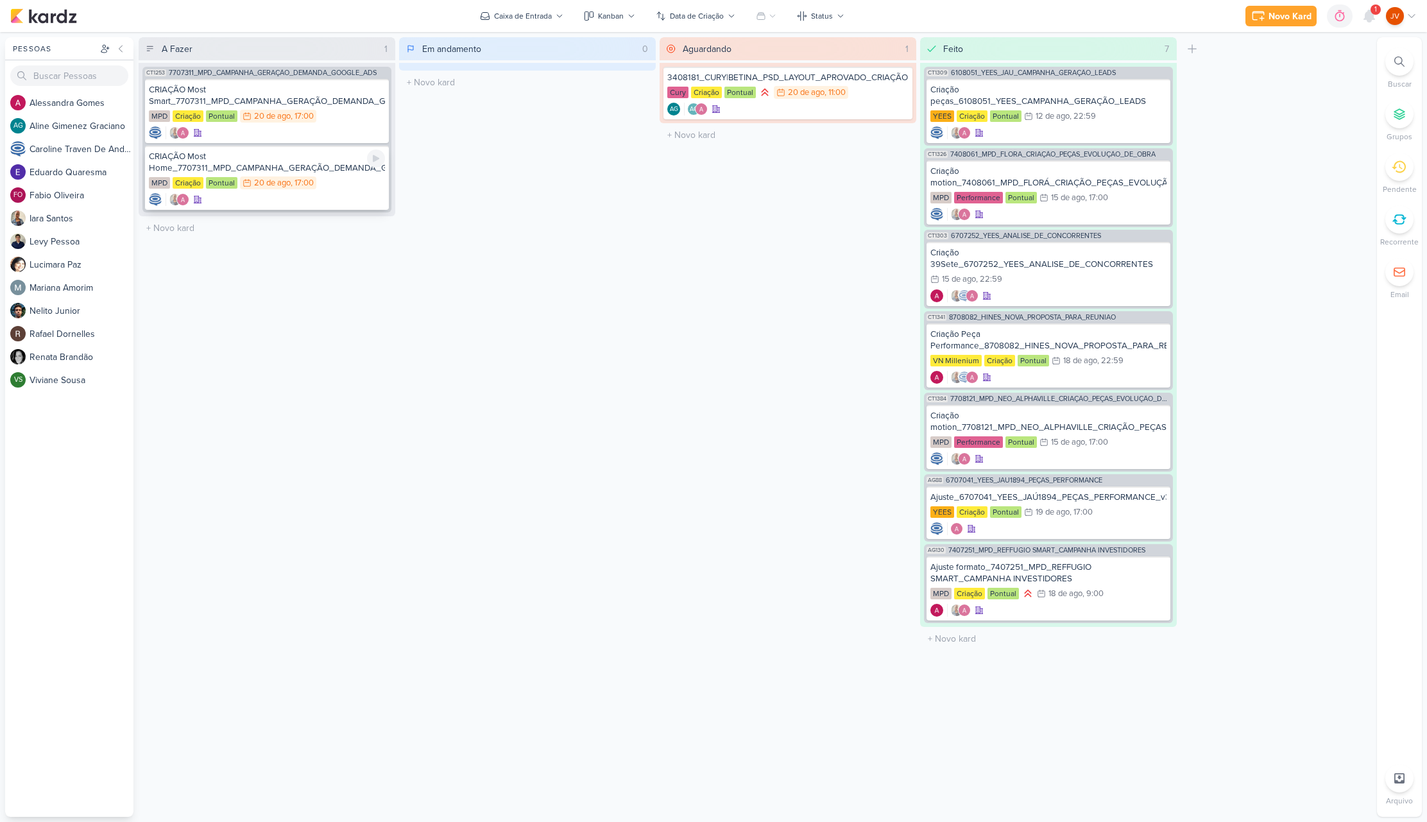
click at [294, 164] on div "CRIAÇÃO Most Home_7707311_MPD_CAMPANHA_GERAÇÃO_DEMANDA_GOOGLE_ADS" at bounding box center [267, 162] width 236 height 23
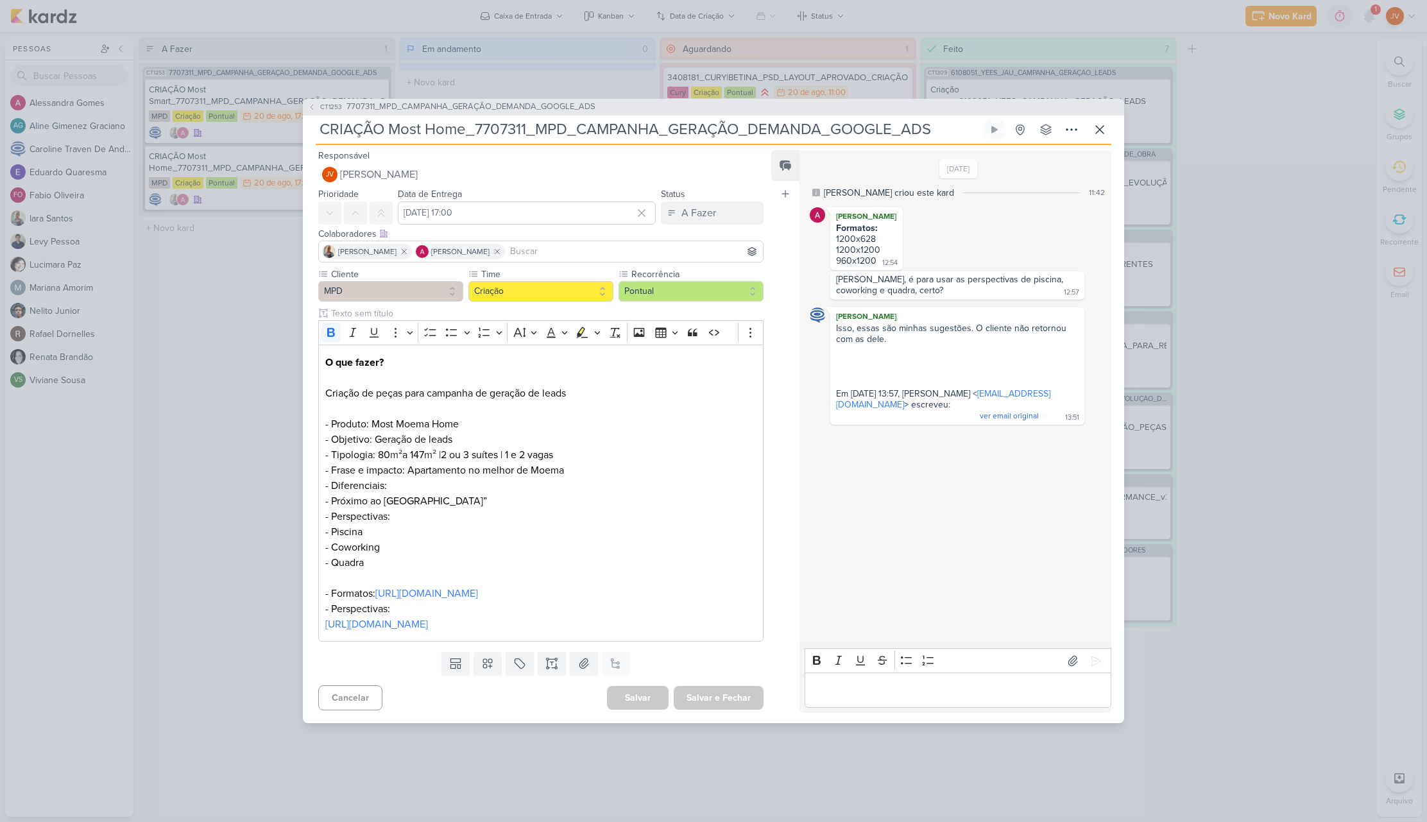
drag, startPoint x: 238, startPoint y: 282, endPoint x: 245, endPoint y: 264, distance: 19.3
click at [237, 282] on div "CT1253 7707311_MPD_CAMPANHA_GERAÇÃO_DEMANDA_GOOGLE_ADS CRIAÇÃO Most Home_770731…" at bounding box center [713, 411] width 1427 height 822
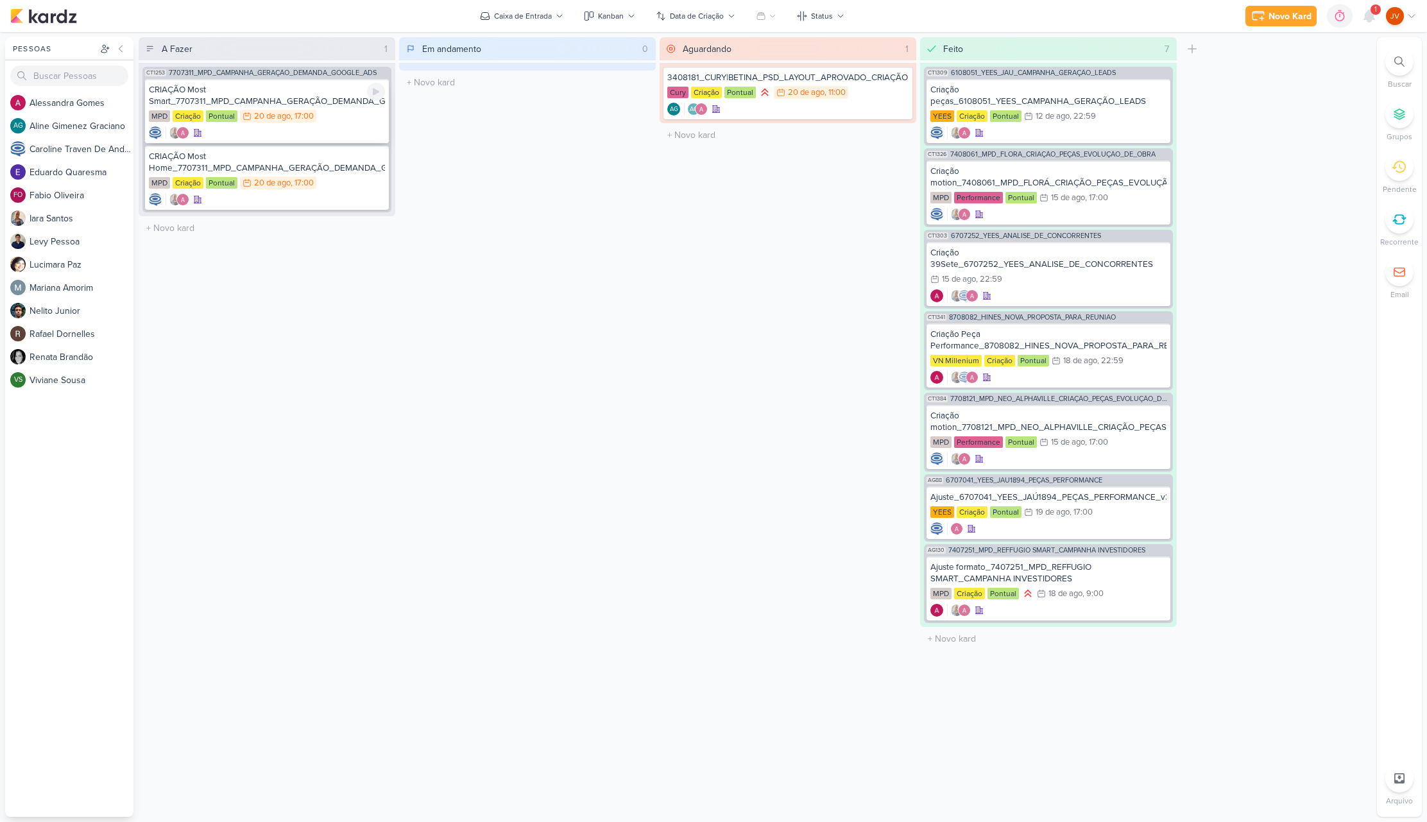
click at [291, 103] on div "CRIAÇÃO Most Smart_7707311_MPD_CAMPANHA_GERAÇÃO_DEMANDA_GOOGLE_ADS" at bounding box center [267, 95] width 236 height 23
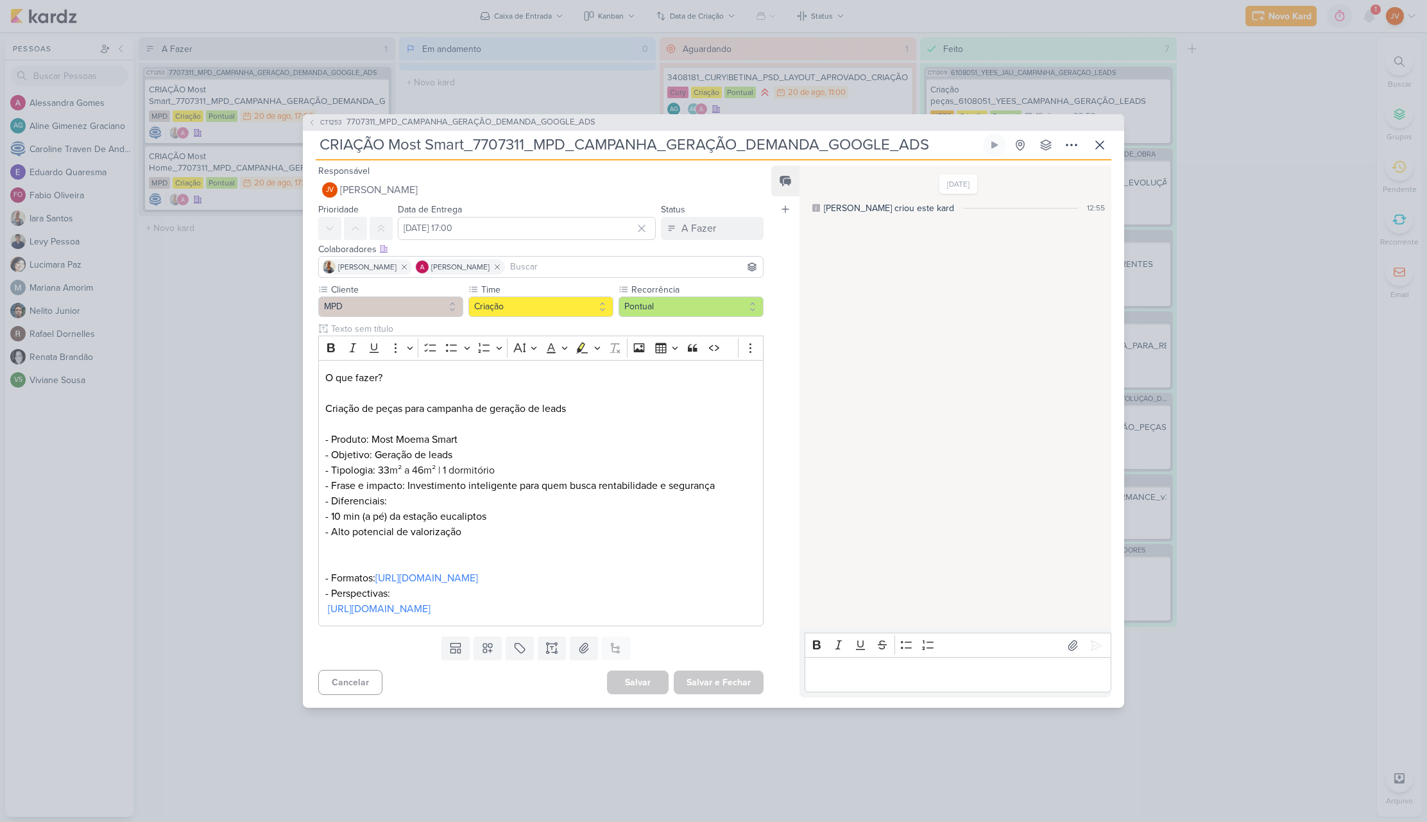
drag, startPoint x: 224, startPoint y: 403, endPoint x: 234, endPoint y: 397, distance: 11.8
click at [225, 402] on div "CT1253 7707311_MPD_CAMPANHA_GERAÇÃO_DEMANDA_GOOGLE_ADS CRIAÇÃO Most Smart_77073…" at bounding box center [713, 411] width 1427 height 822
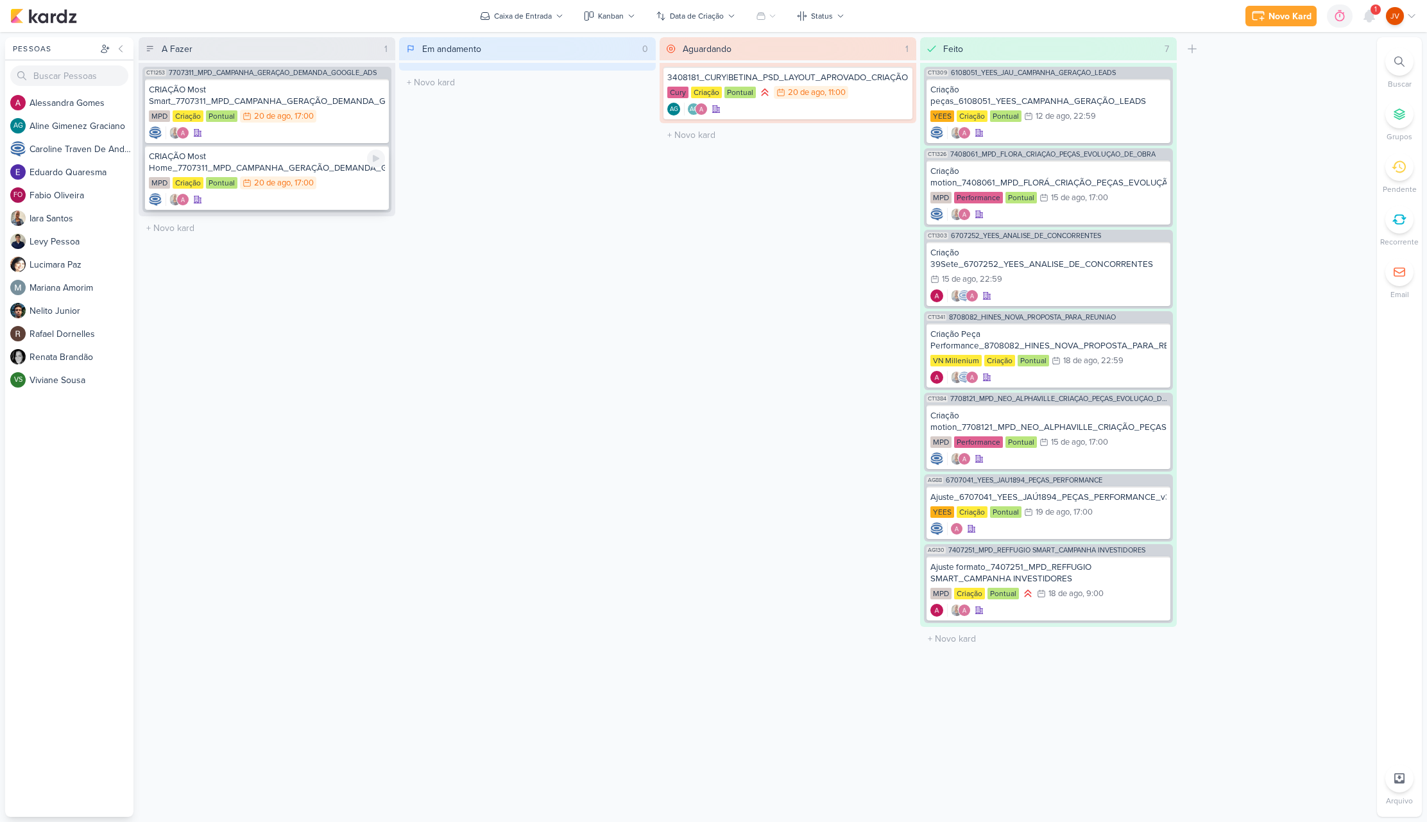
click at [326, 164] on div "CRIAÇÃO Most Home_7707311_MPD_CAMPANHA_GERAÇÃO_DEMANDA_GOOGLE_ADS" at bounding box center [267, 162] width 236 height 23
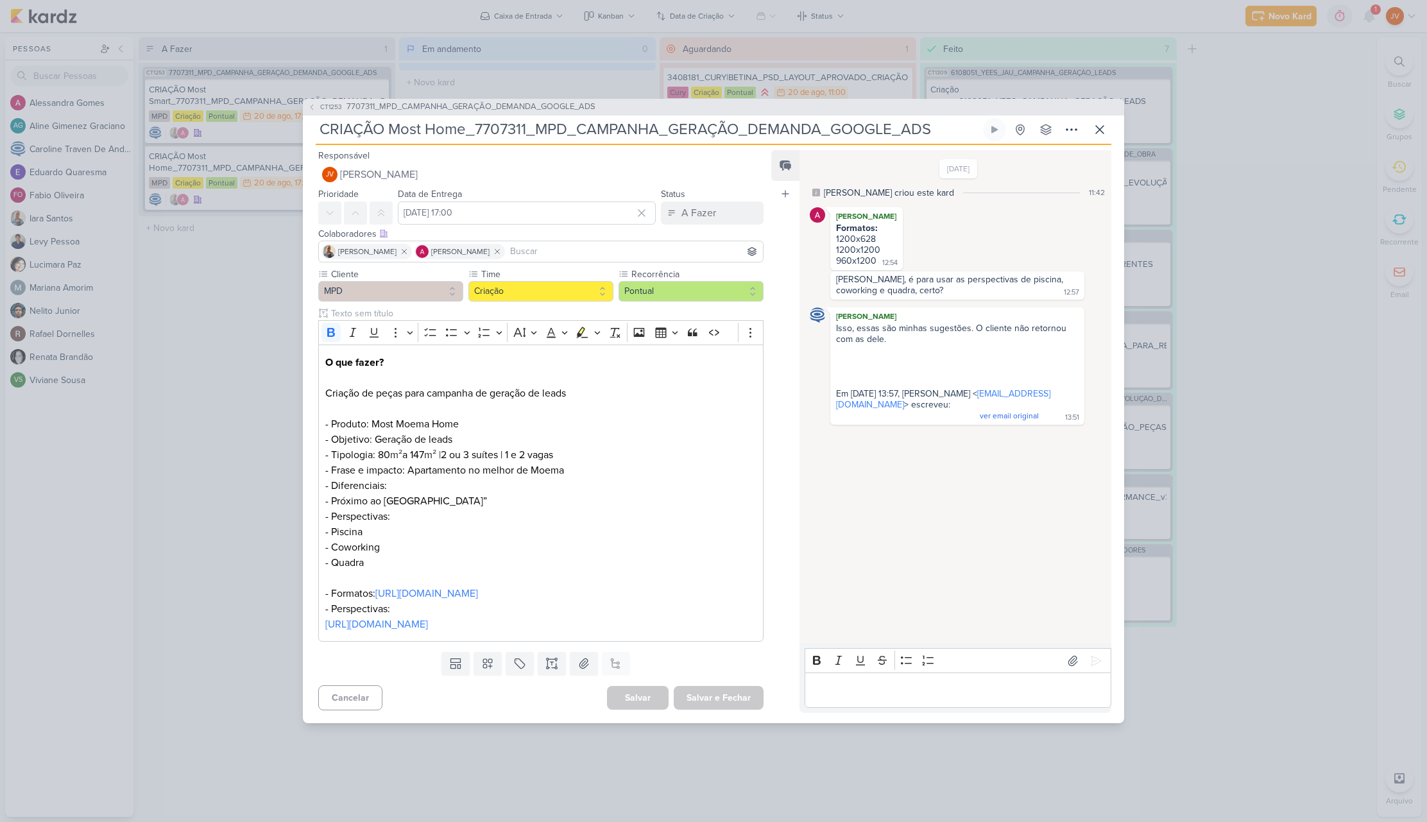
click at [212, 302] on div "CT1253 7707311_MPD_CAMPANHA_GERAÇÃO_DEMANDA_GOOGLE_ADS CRIAÇÃO Most Home_770731…" at bounding box center [713, 411] width 1427 height 822
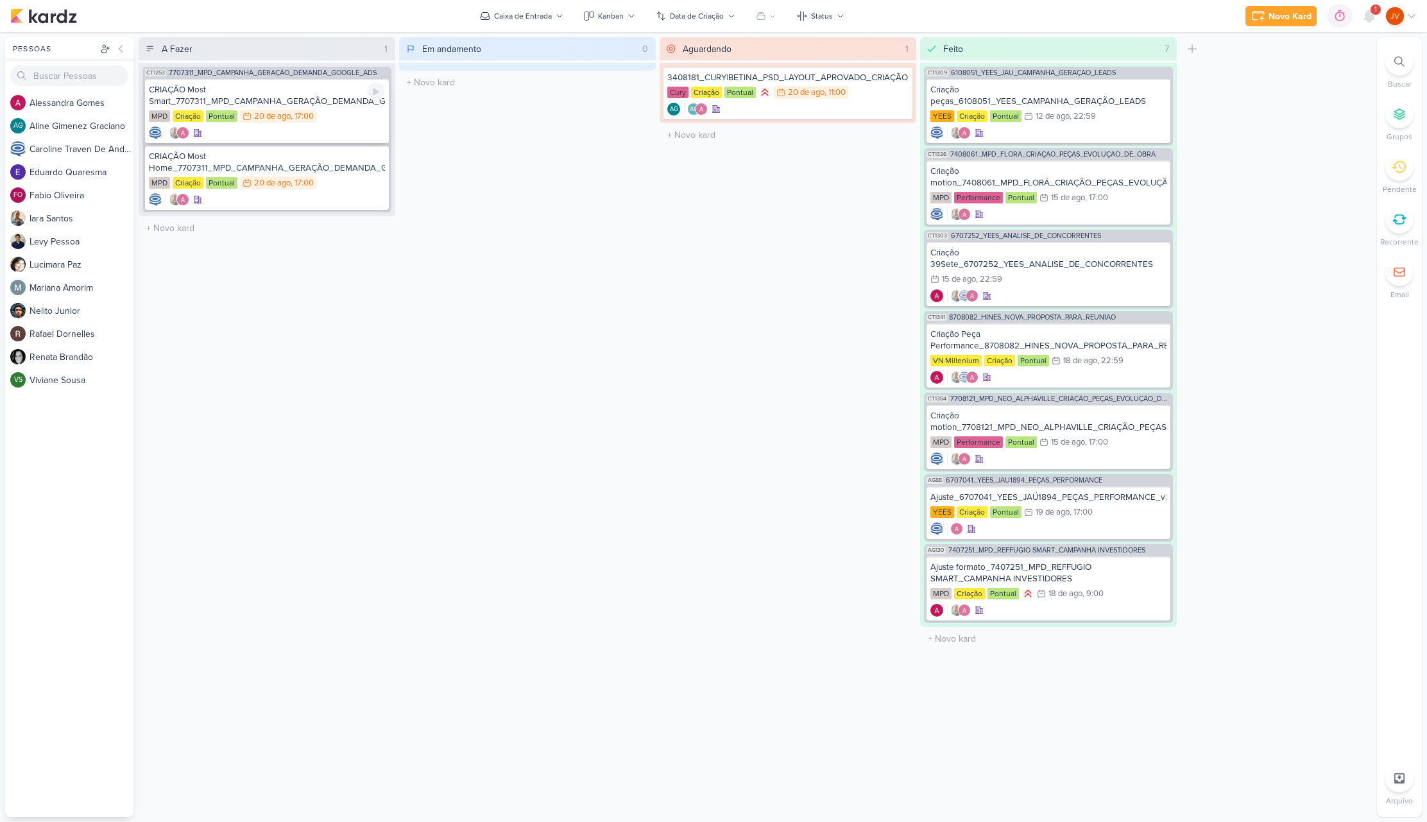
click at [308, 98] on div "CRIAÇÃO Most Smart_7707311_MPD_CAMPANHA_GERAÇÃO_DEMANDA_GOOGLE_ADS" at bounding box center [267, 95] width 236 height 23
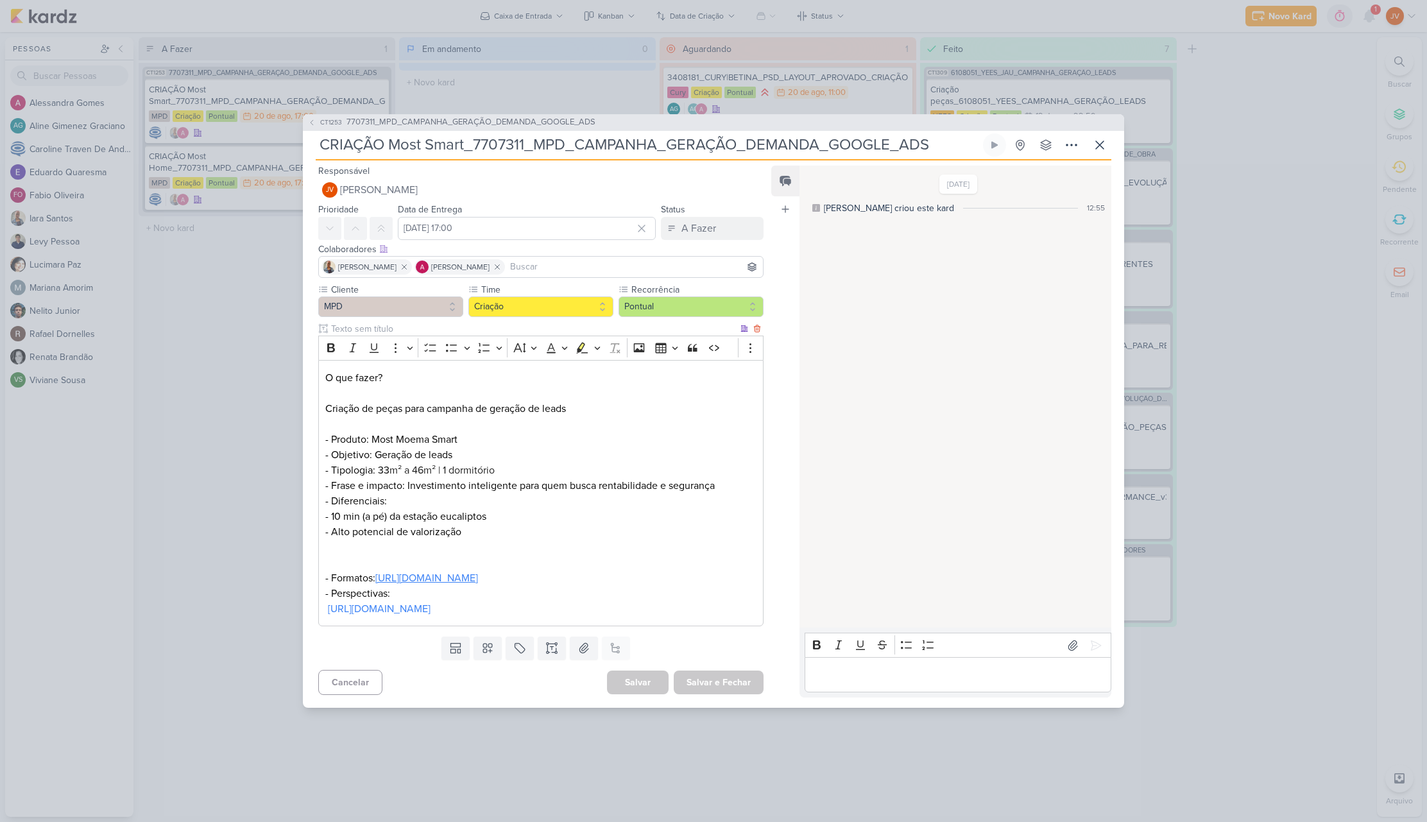
click at [478, 581] on link "[URL][DOMAIN_NAME]" at bounding box center [426, 578] width 103 height 13
